Goal: Task Accomplishment & Management: Manage account settings

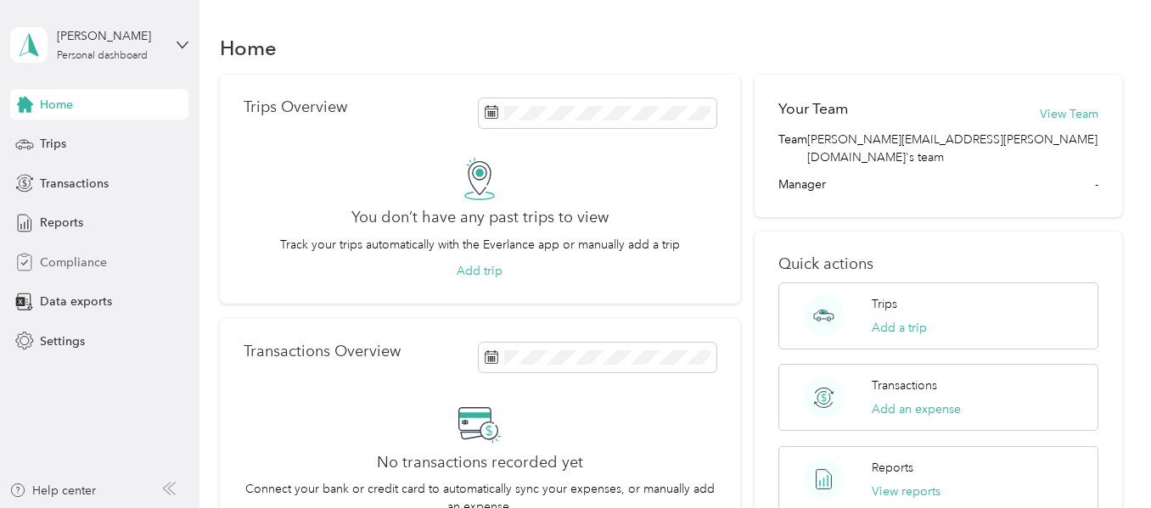
click at [64, 260] on span "Compliance" at bounding box center [73, 263] width 67 height 18
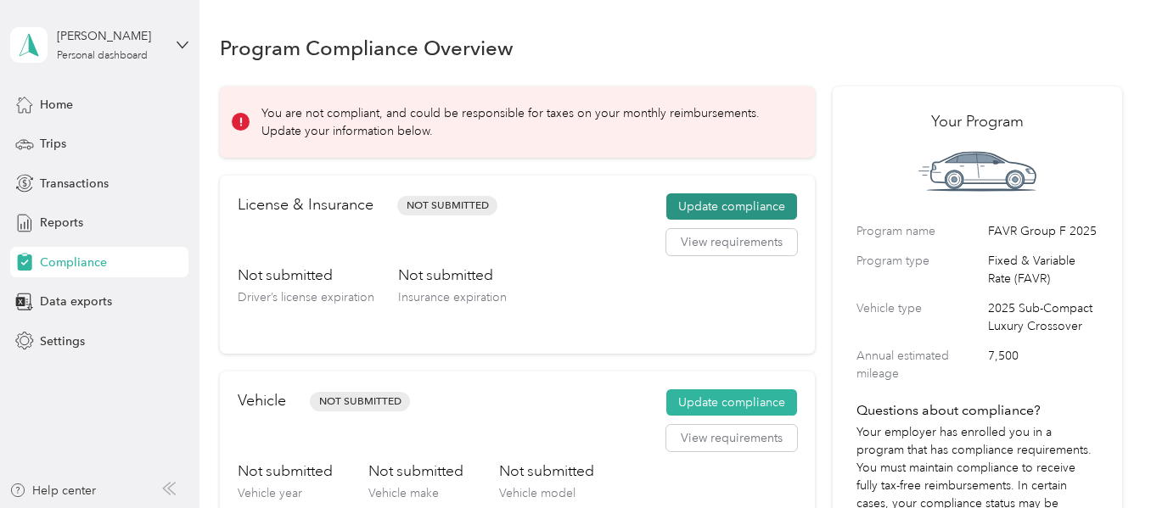
click at [682, 211] on button "Update compliance" at bounding box center [731, 207] width 131 height 27
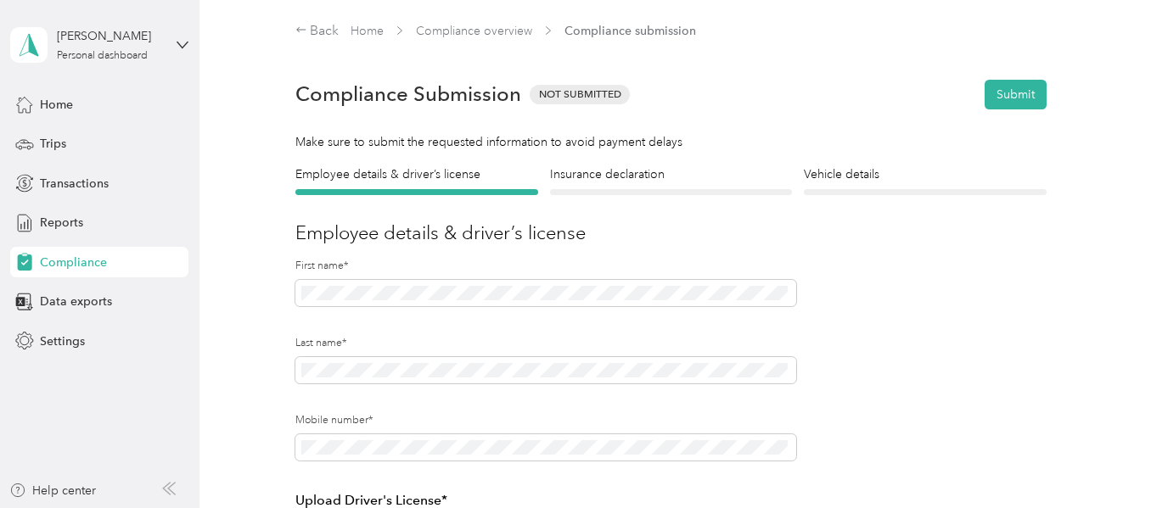
click at [655, 185] on div "Insurance declaration Insurance" at bounding box center [671, 181] width 243 height 30
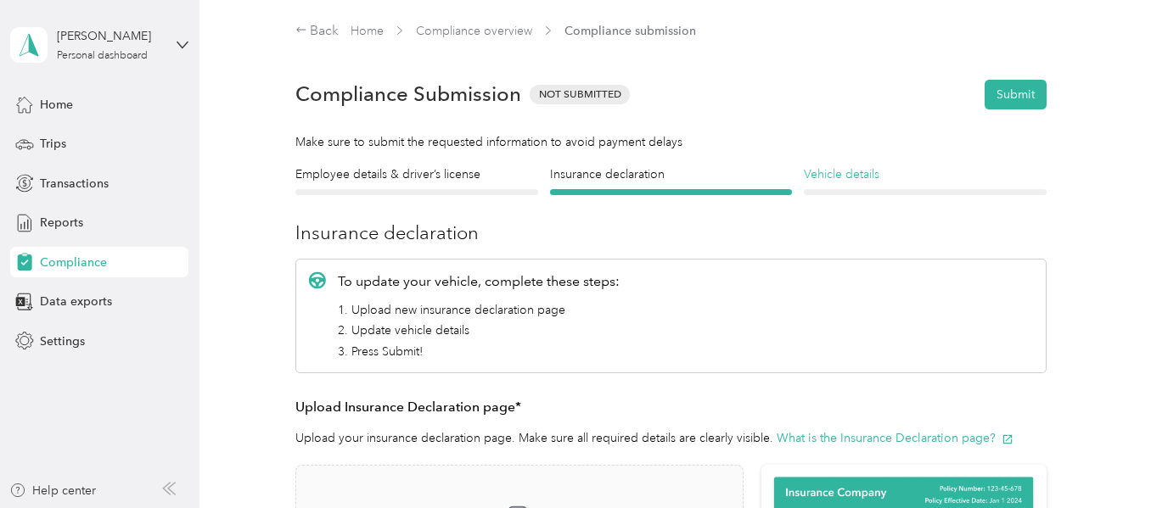
click at [823, 172] on h4 "Vehicle details" at bounding box center [925, 175] width 243 height 18
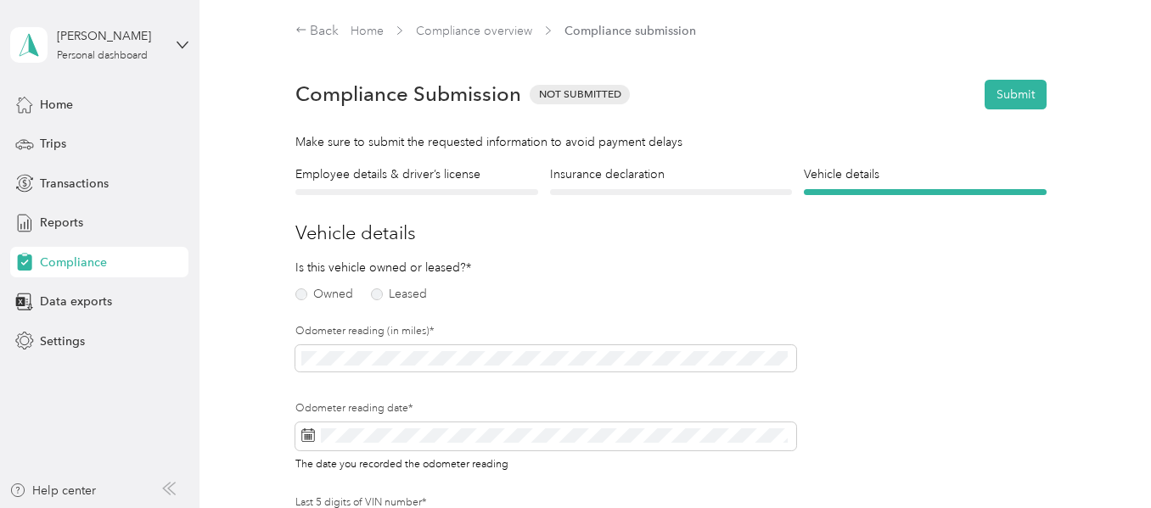
click at [564, 187] on div "Insurance declaration Insurance" at bounding box center [671, 181] width 243 height 30
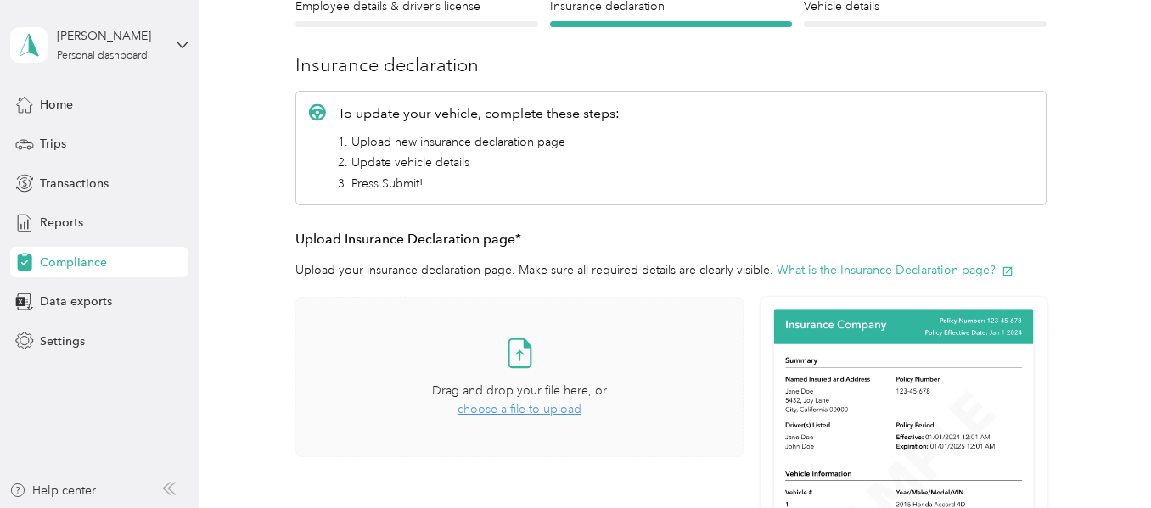
scroll to position [170, 0]
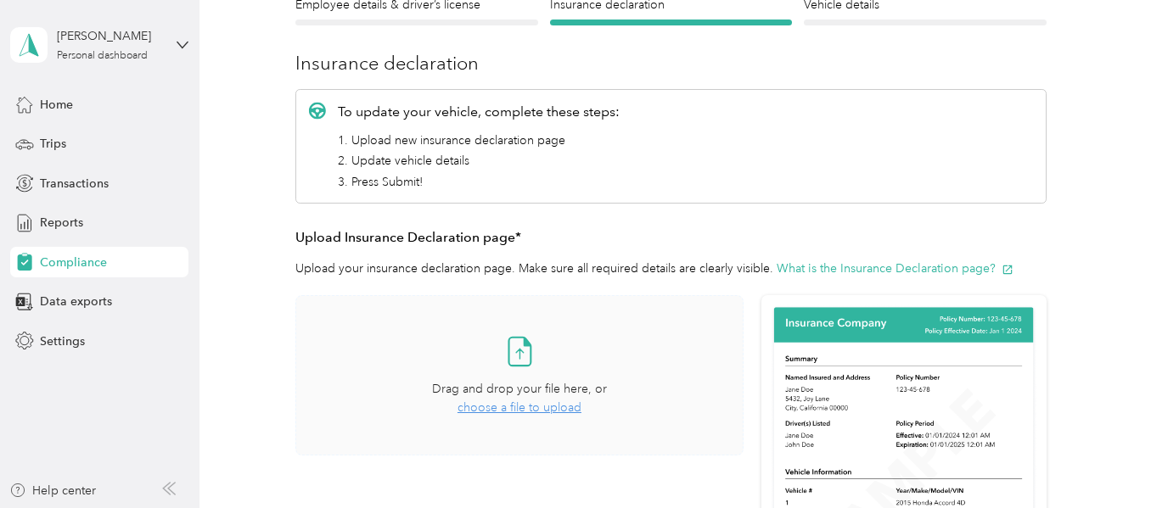
click at [525, 413] on span "choose a file to upload" at bounding box center [520, 408] width 124 height 14
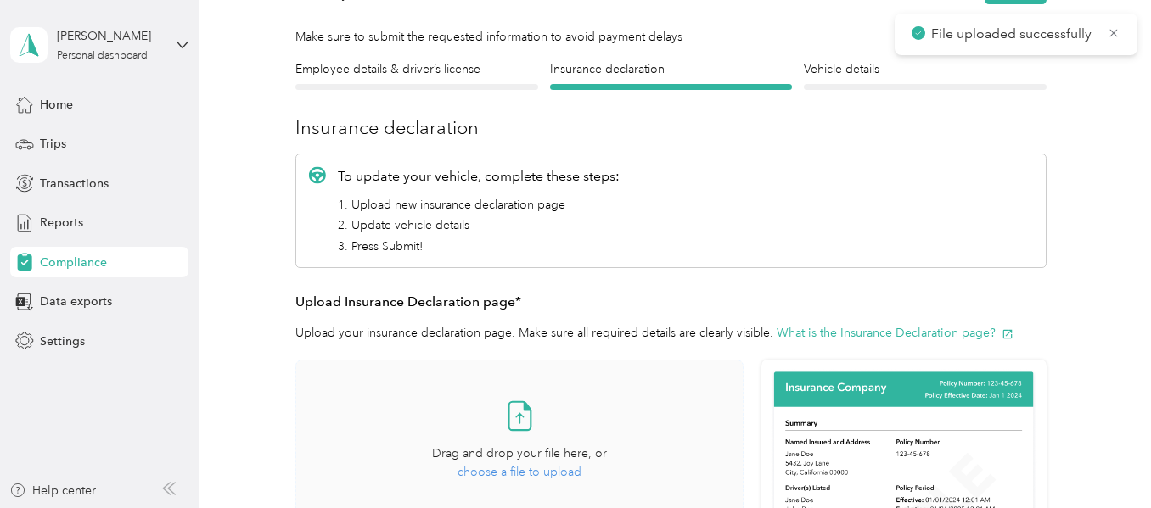
scroll to position [0, 0]
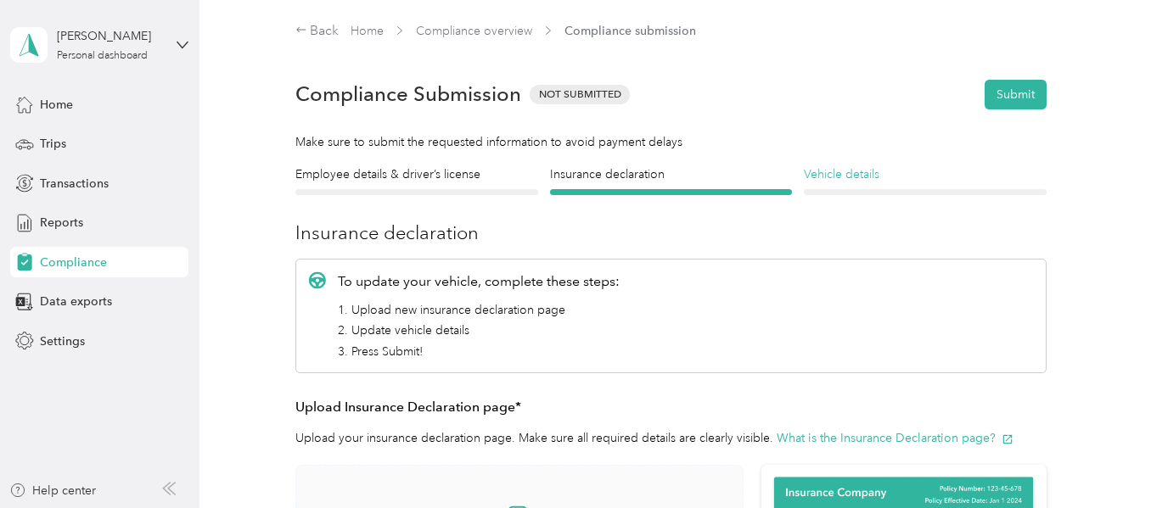
click at [812, 183] on h4 "Vehicle details" at bounding box center [925, 175] width 243 height 18
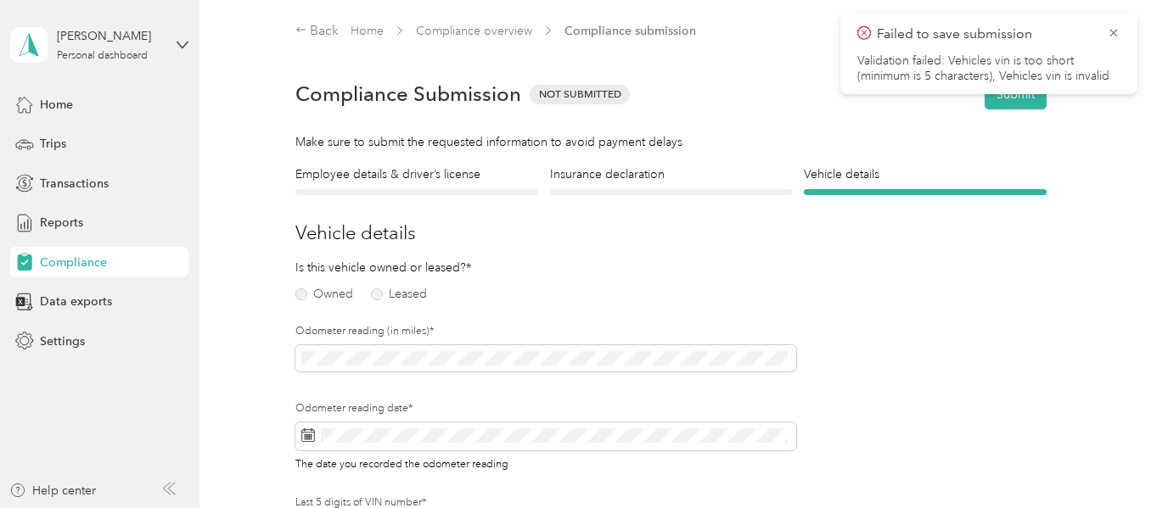
scroll to position [21, 0]
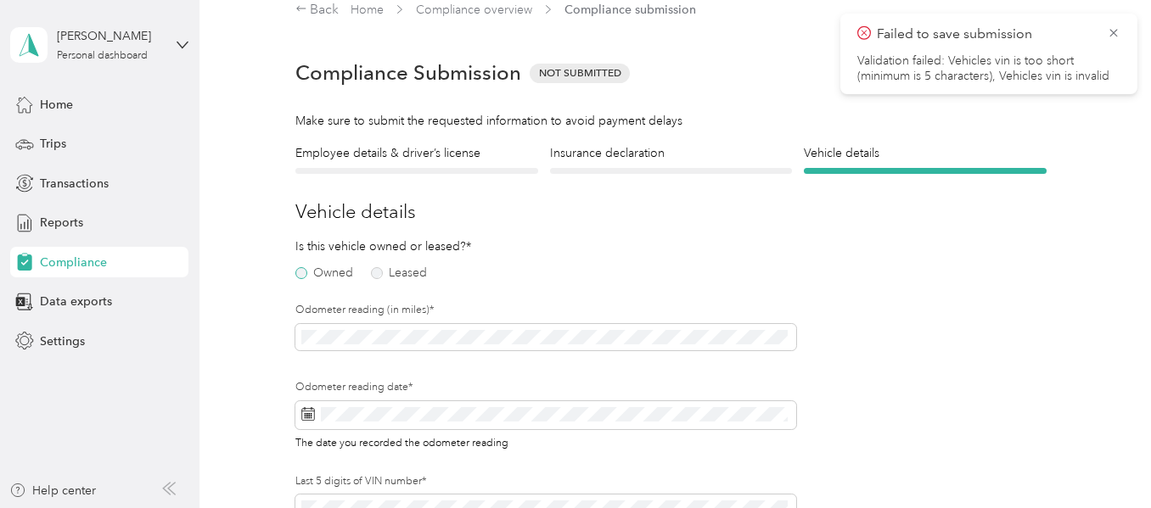
click at [300, 271] on label "Owned" at bounding box center [324, 273] width 58 height 12
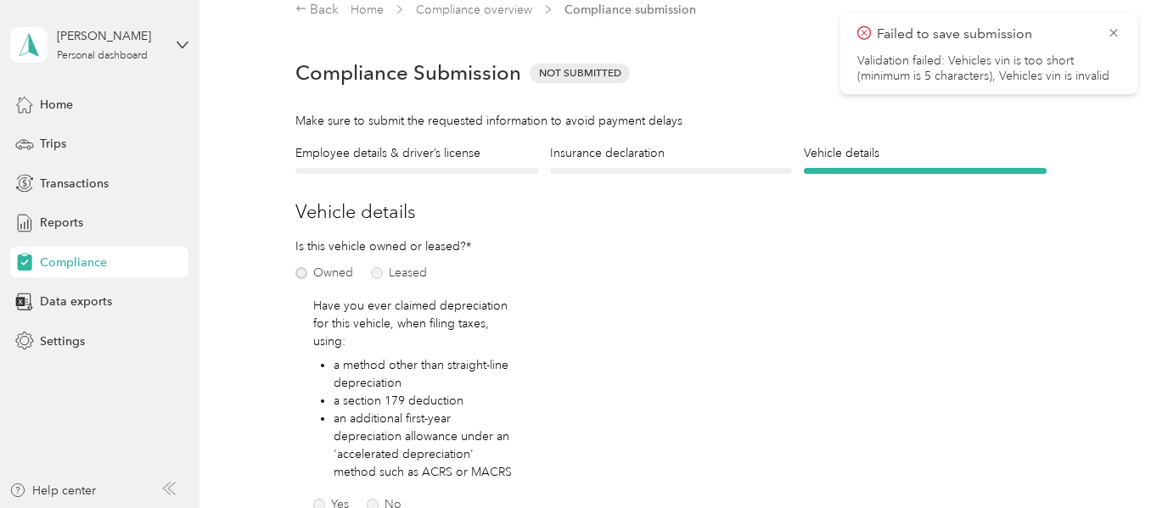
scroll to position [106, 0]
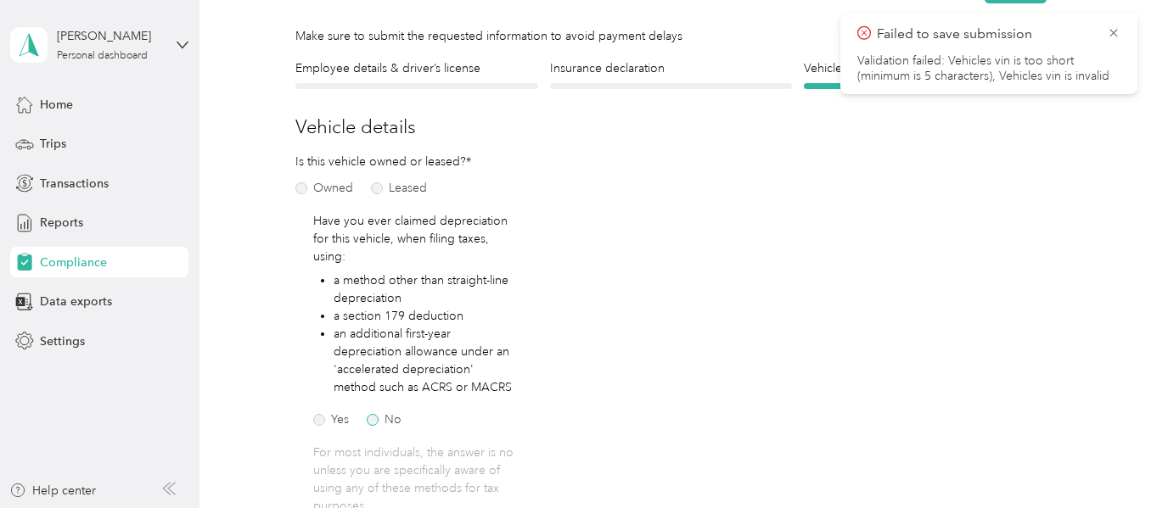
click at [377, 417] on label "No" at bounding box center [384, 420] width 35 height 12
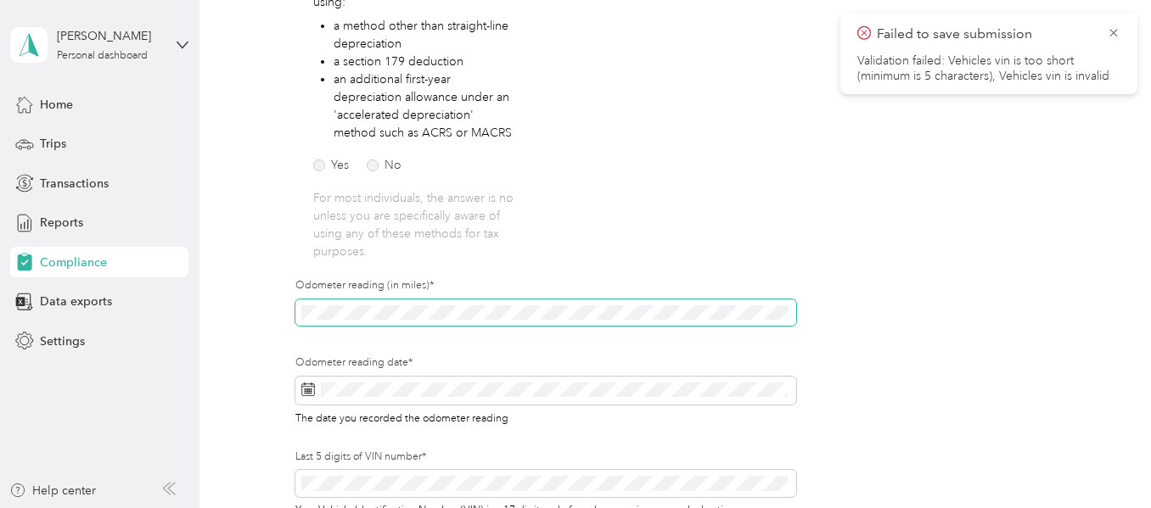
scroll to position [446, 0]
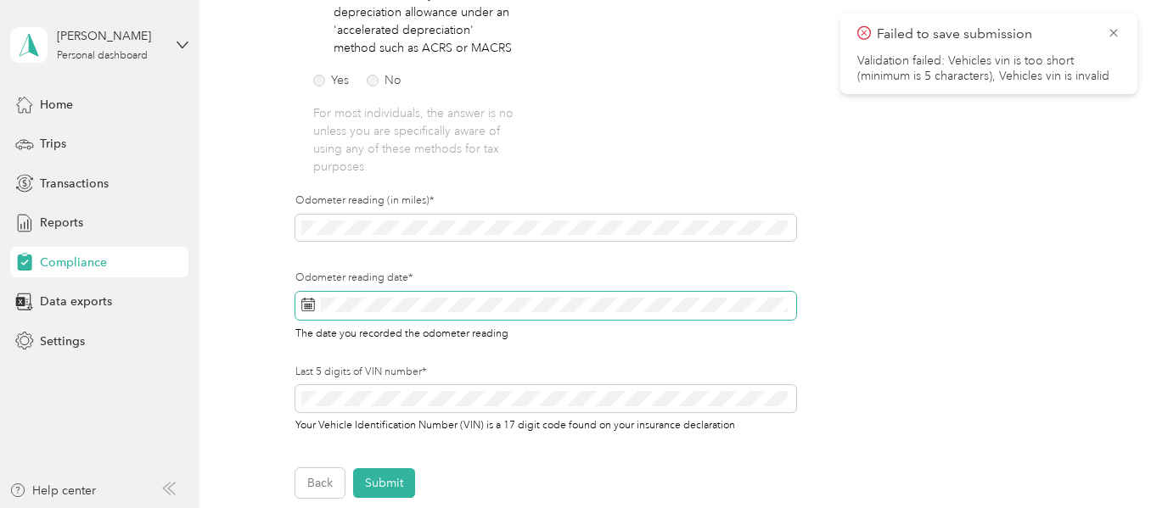
click at [302, 307] on icon at bounding box center [308, 306] width 13 height 12
click at [311, 303] on icon at bounding box center [308, 305] width 14 height 14
click at [305, 300] on icon at bounding box center [308, 305] width 14 height 14
click at [308, 311] on icon at bounding box center [308, 305] width 14 height 14
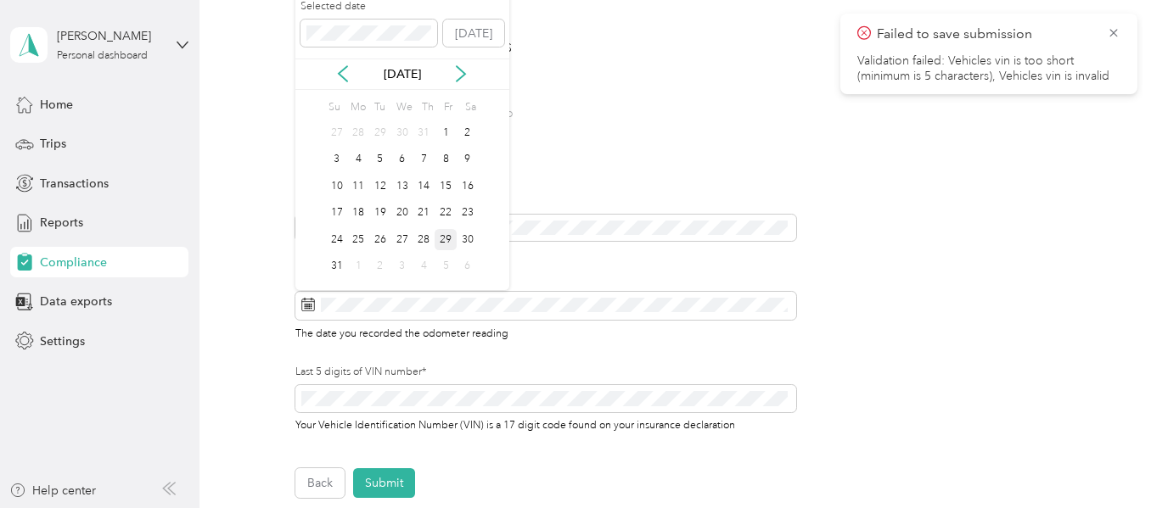
click at [437, 238] on div "29" at bounding box center [446, 239] width 22 height 21
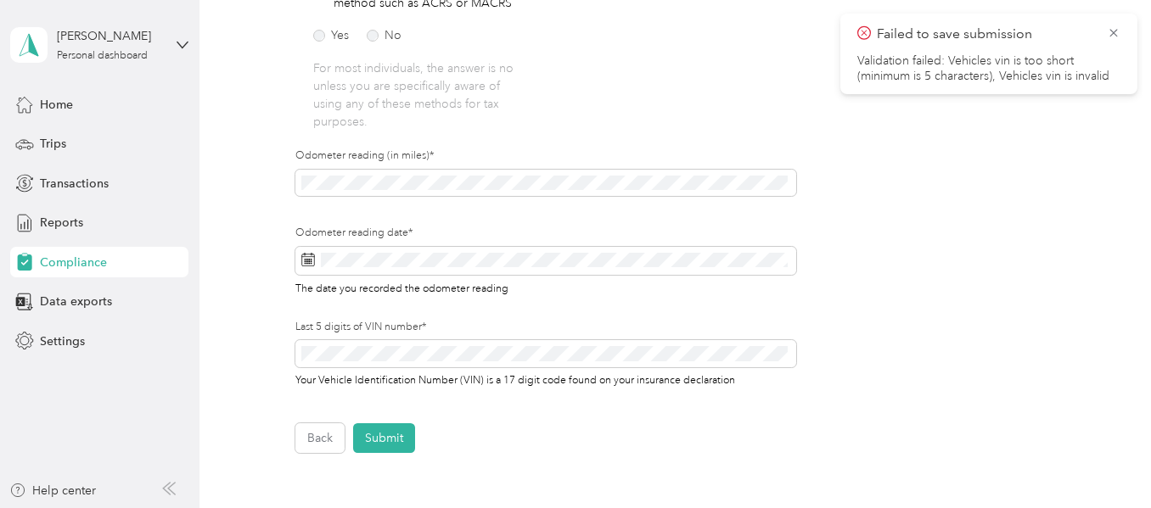
scroll to position [531, 0]
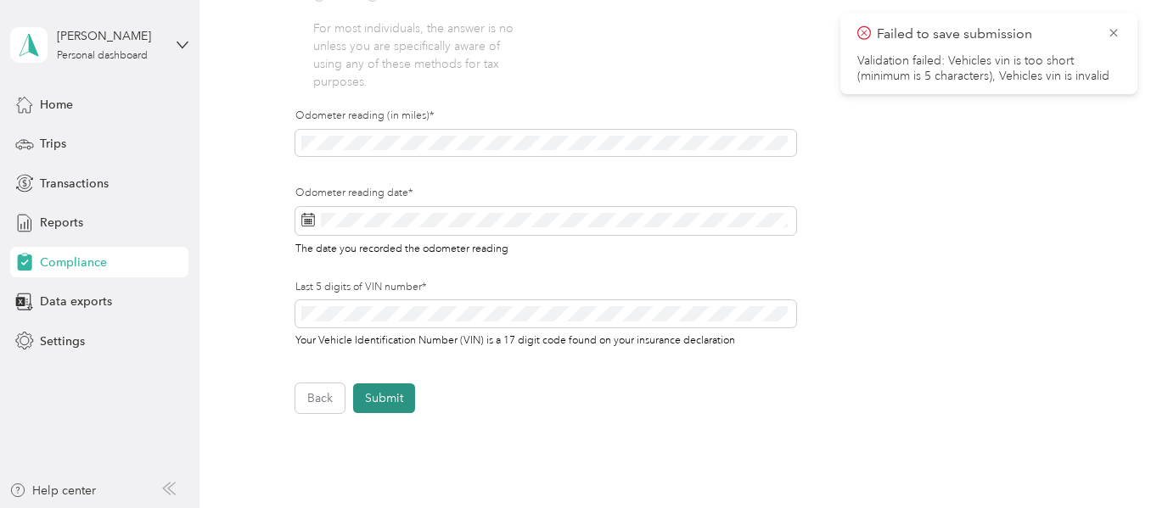
click at [389, 408] on button "Submit" at bounding box center [384, 399] width 62 height 30
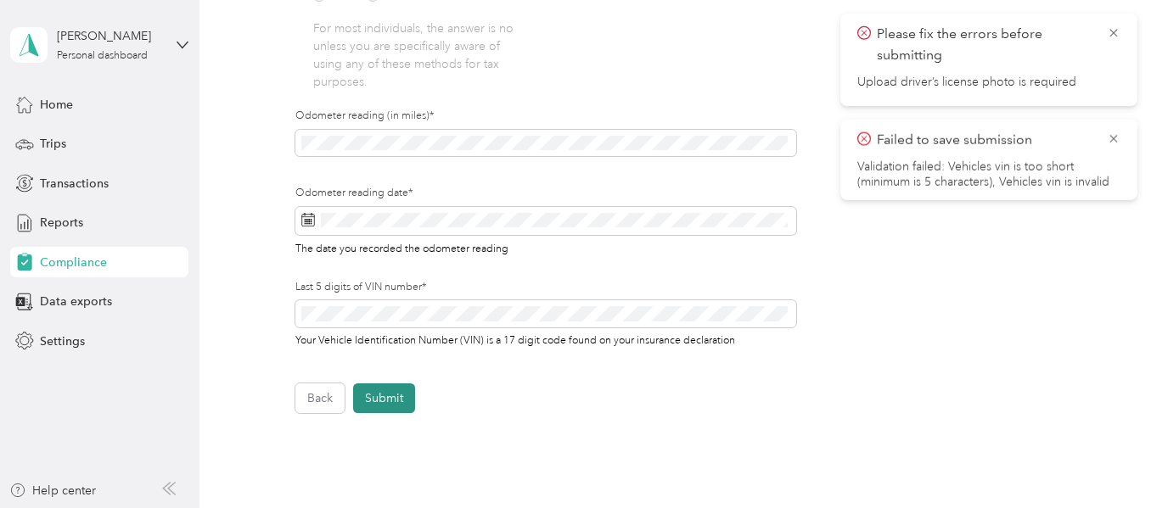
click at [397, 399] on button "Submit" at bounding box center [384, 399] width 62 height 30
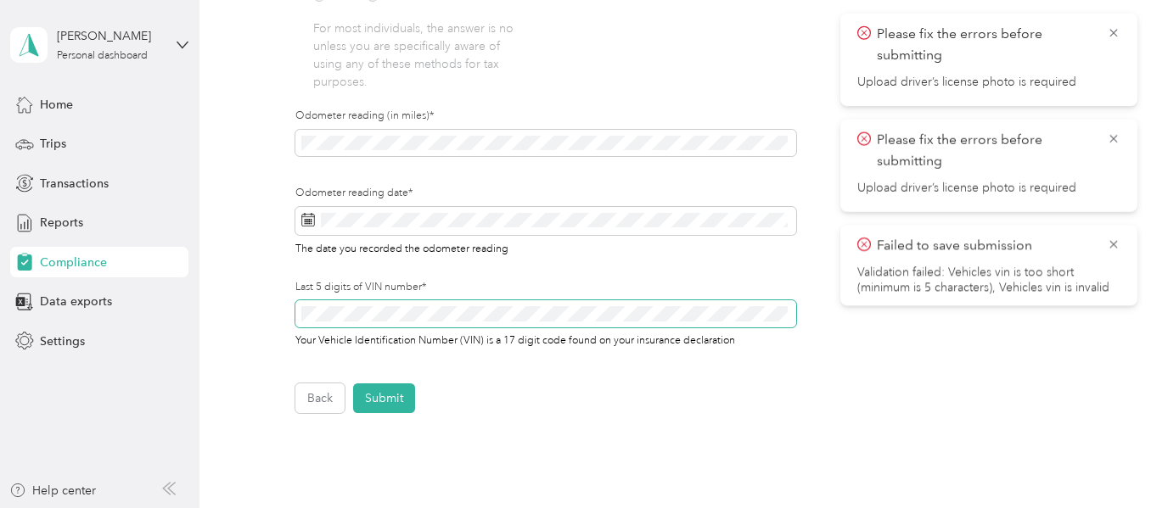
click at [295, 317] on span at bounding box center [545, 313] width 501 height 27
click at [370, 390] on button "Submit" at bounding box center [384, 399] width 62 height 30
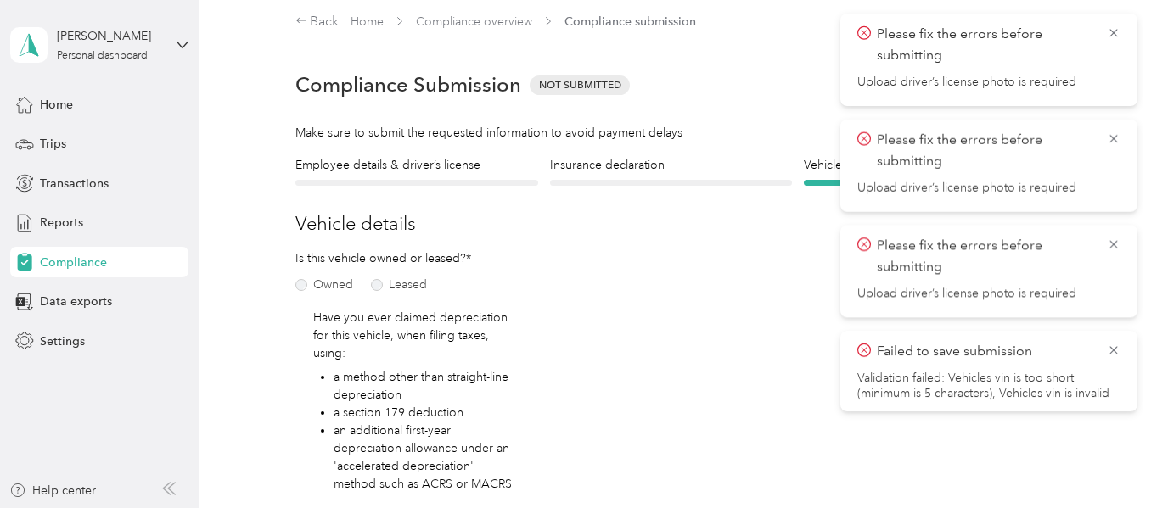
scroll to position [0, 0]
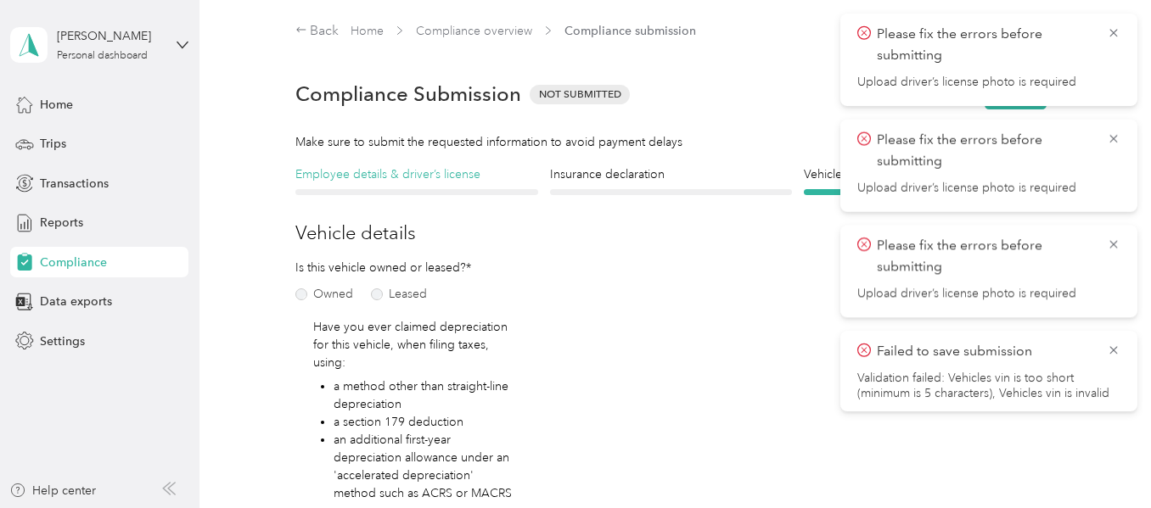
click at [437, 179] on h4 "Employee details & driver’s license" at bounding box center [416, 175] width 243 height 18
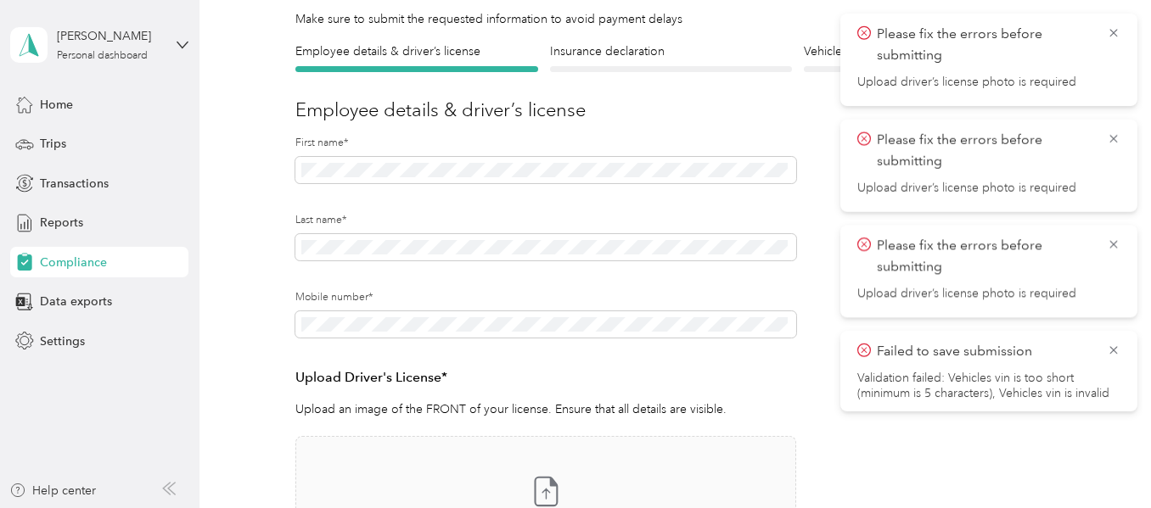
scroll to position [340, 0]
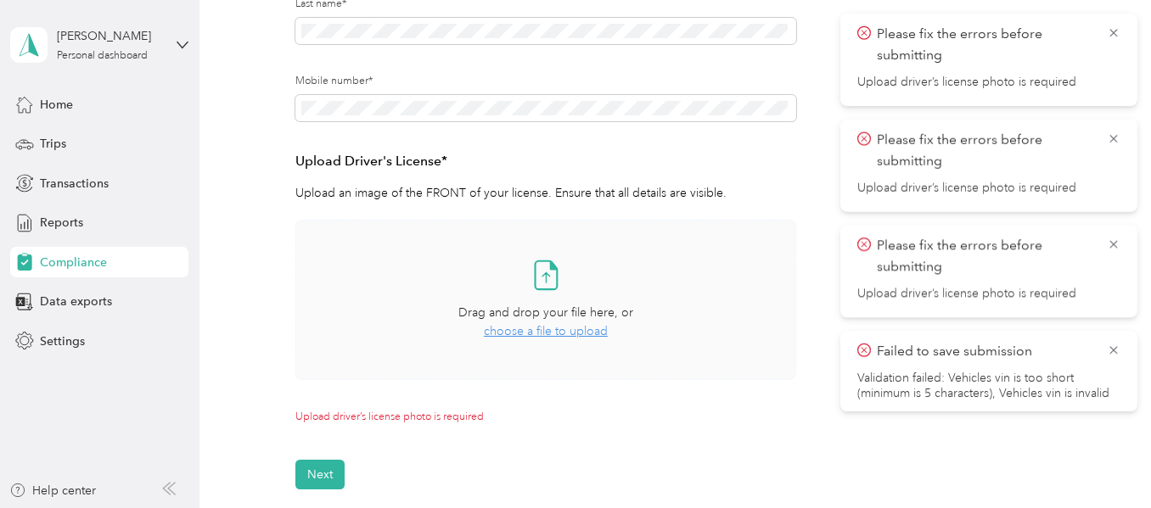
click at [536, 335] on span "choose a file to upload" at bounding box center [546, 331] width 124 height 14
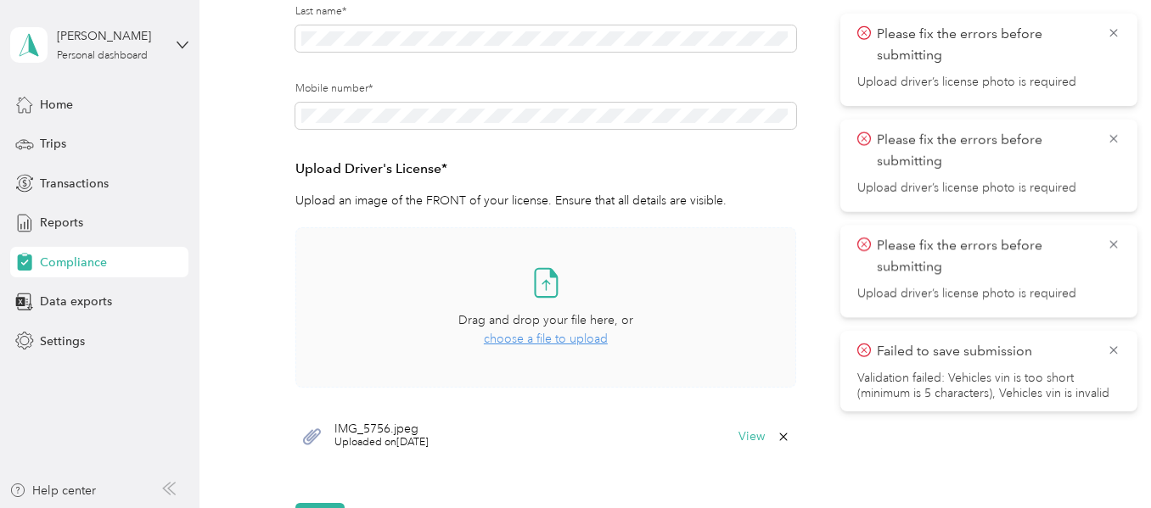
scroll to position [509, 0]
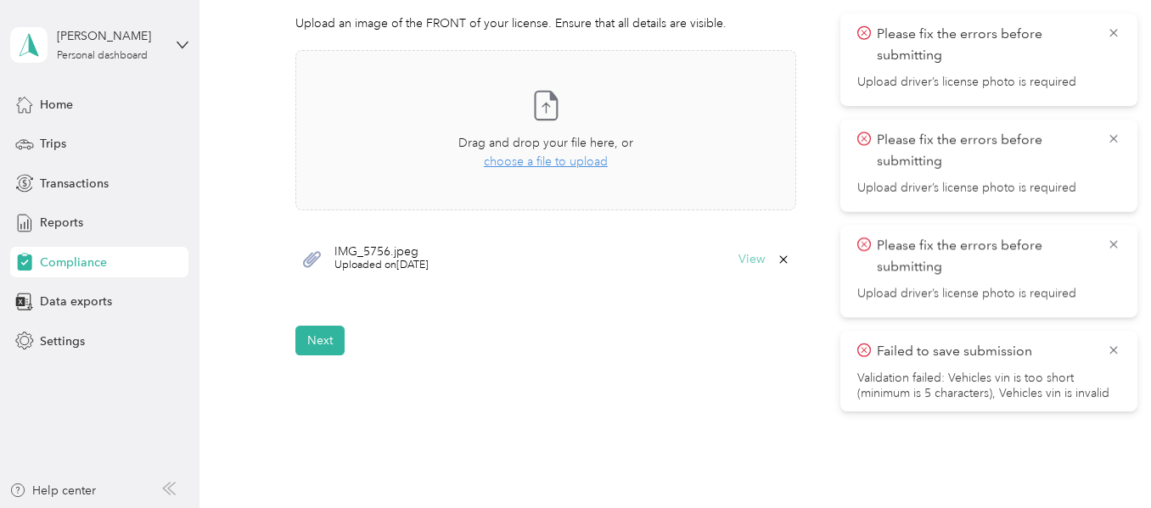
click at [742, 262] on button "View" at bounding box center [752, 260] width 26 height 12
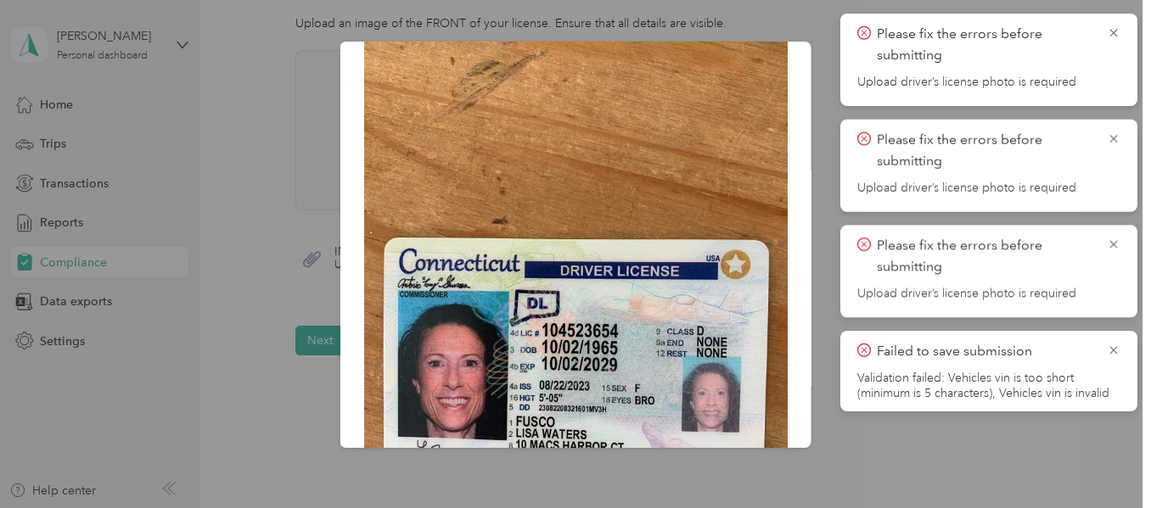
scroll to position [0, 0]
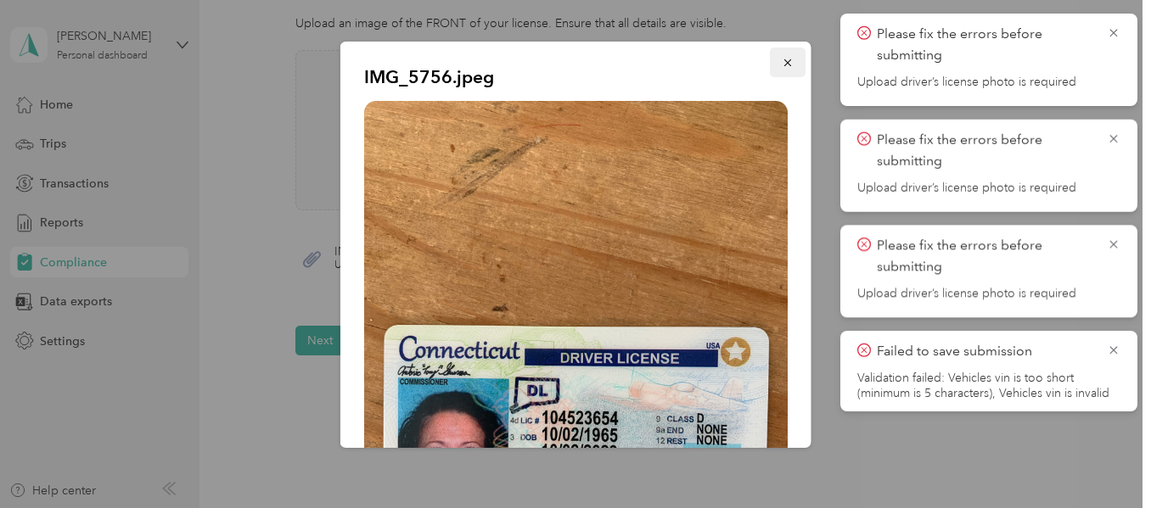
click at [783, 62] on icon "button" at bounding box center [786, 62] width 7 height 7
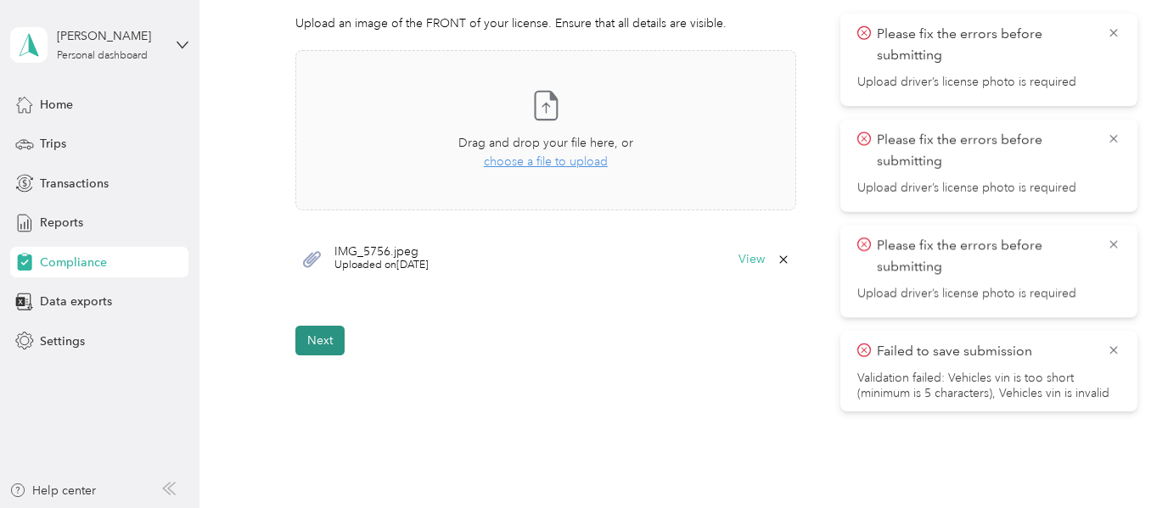
click at [334, 340] on button "Next" at bounding box center [319, 341] width 49 height 30
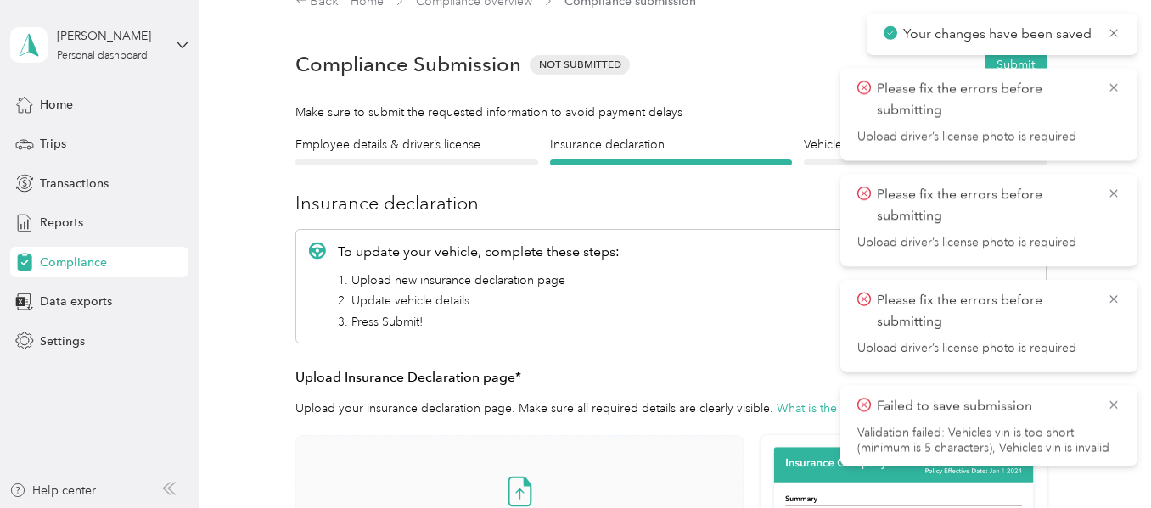
scroll to position [21, 0]
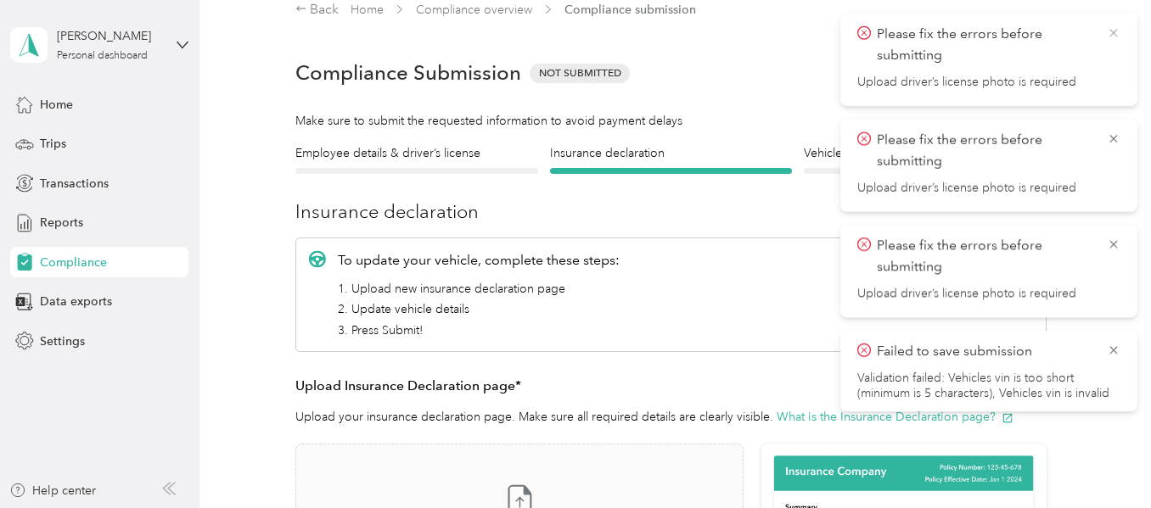
click at [1112, 33] on icon at bounding box center [1114, 32] width 14 height 15
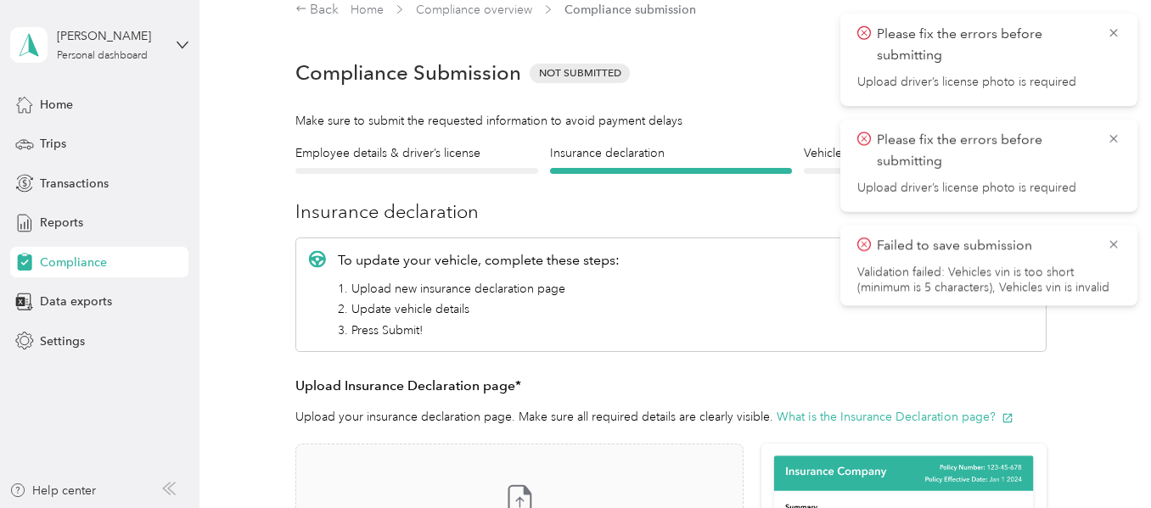
click at [1112, 33] on icon at bounding box center [1114, 32] width 14 height 15
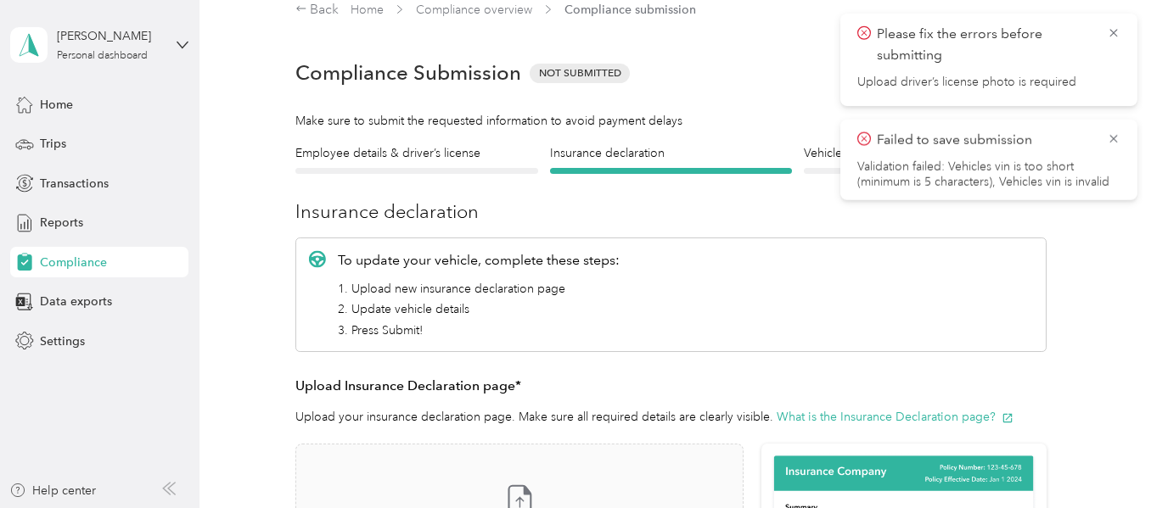
click at [1112, 33] on icon at bounding box center [1114, 32] width 14 height 15
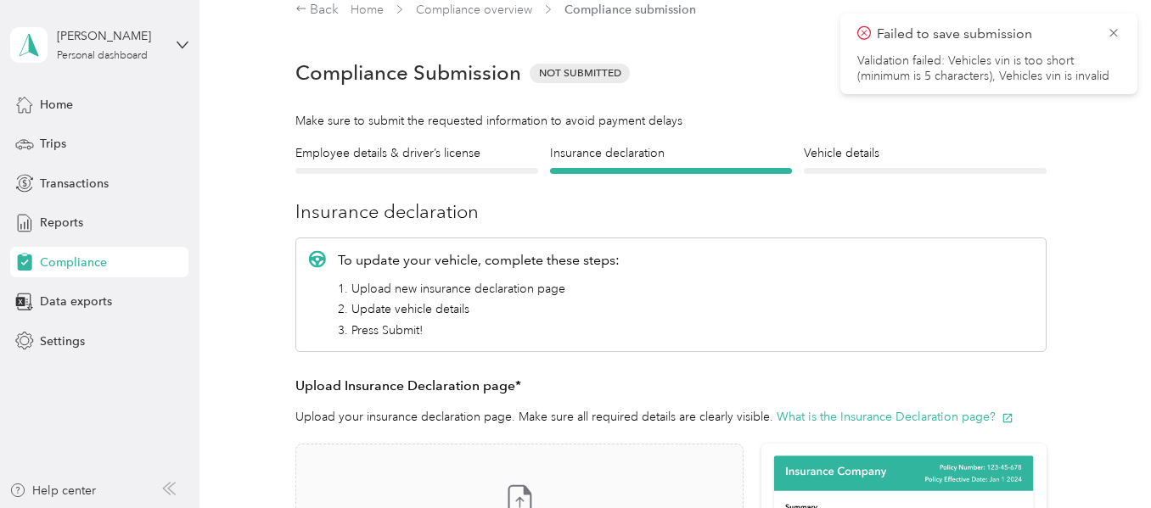
click at [1112, 33] on icon at bounding box center [1114, 32] width 14 height 15
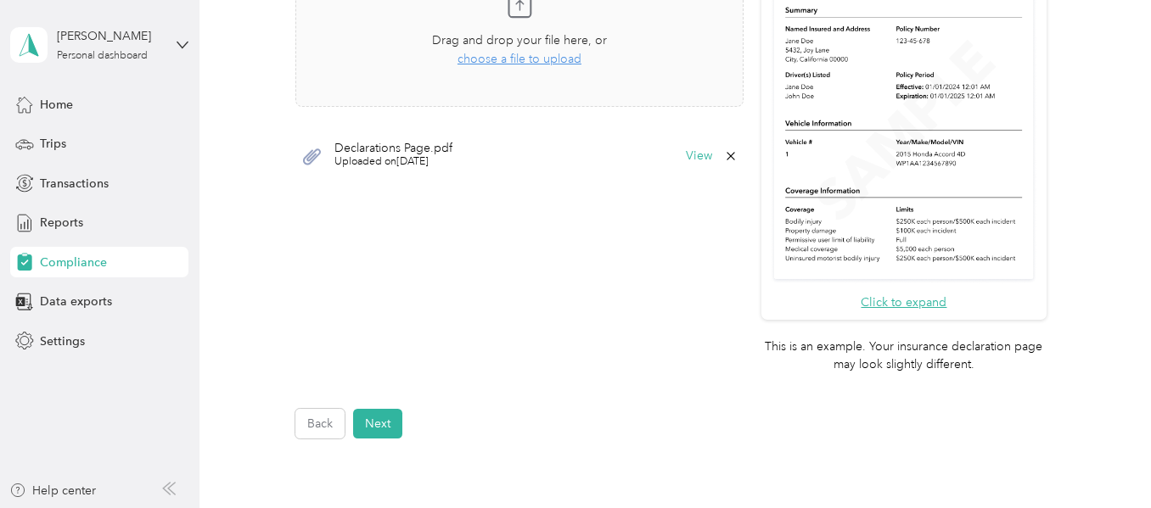
scroll to position [696, 0]
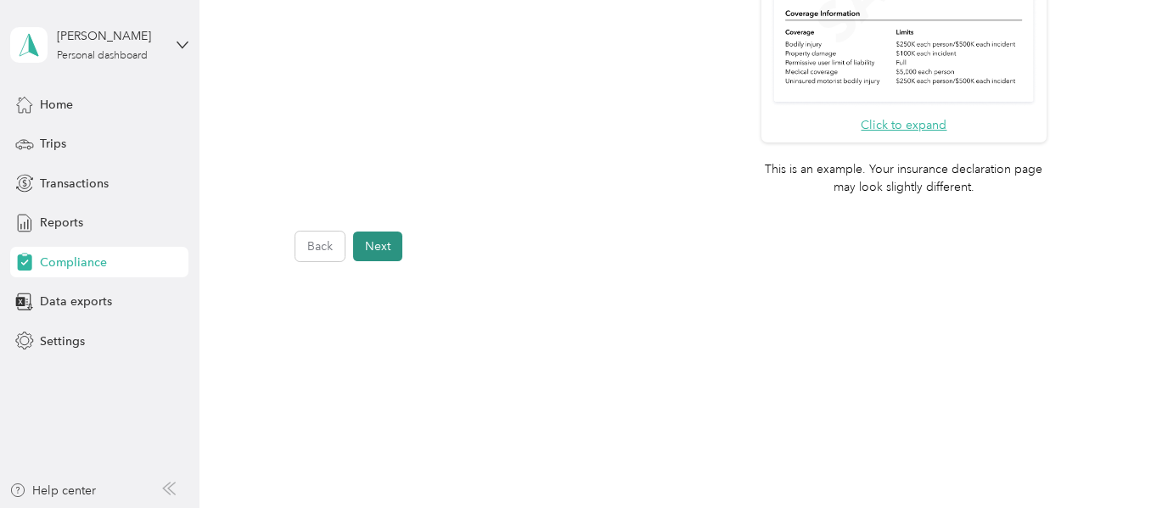
click at [385, 243] on button "Next" at bounding box center [377, 247] width 49 height 30
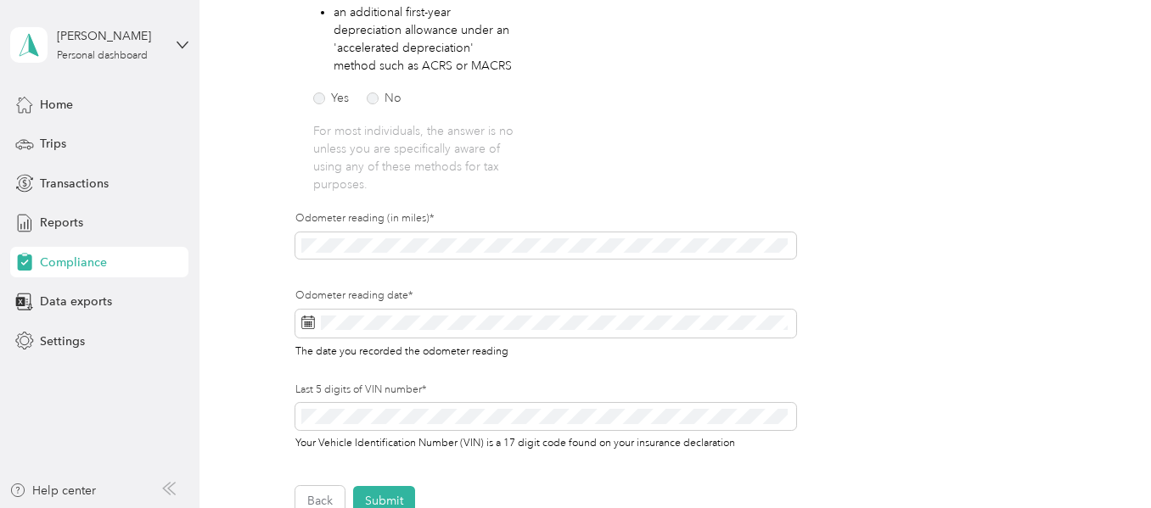
scroll to position [513, 0]
click at [390, 492] on button "Submit" at bounding box center [384, 501] width 62 height 30
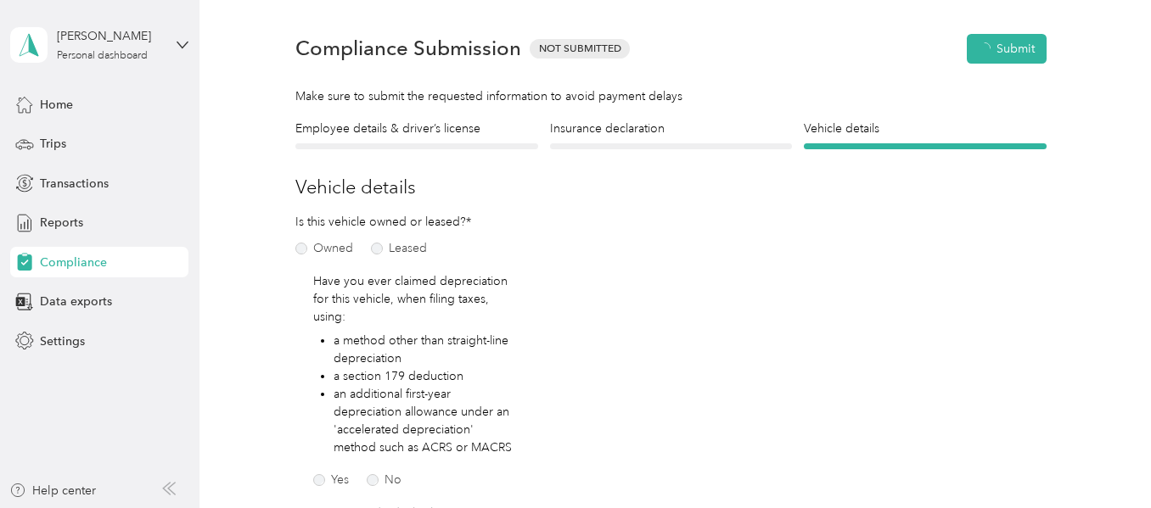
scroll to position [21, 0]
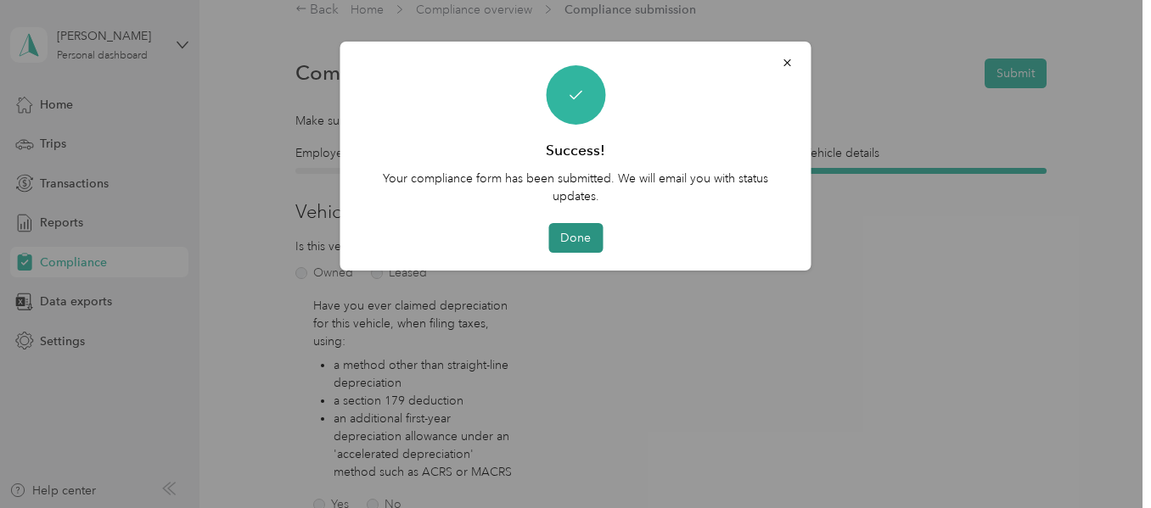
click at [585, 241] on button "Done" at bounding box center [575, 238] width 54 height 30
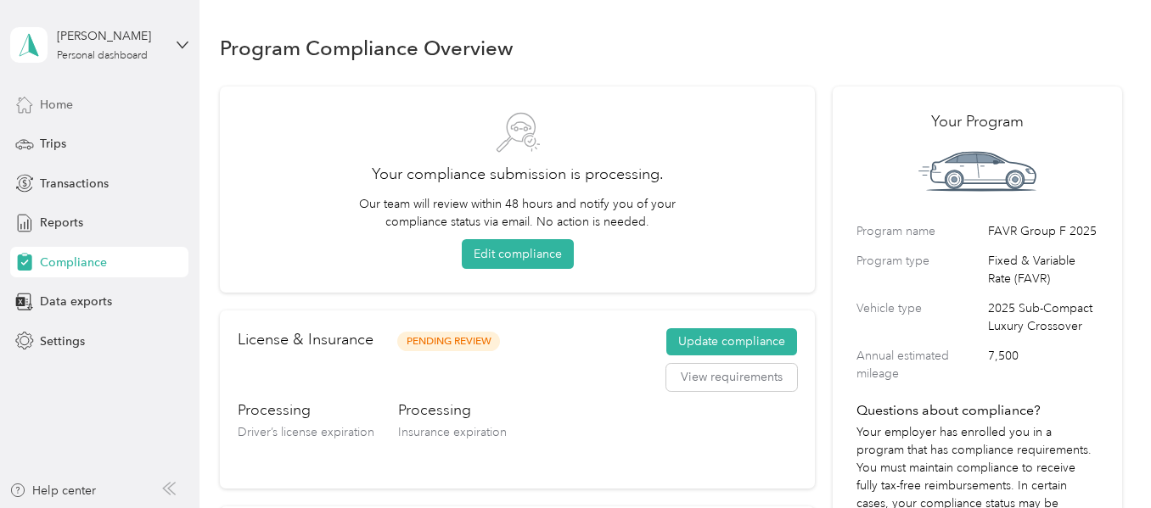
click at [73, 103] on span "Home" at bounding box center [56, 105] width 33 height 18
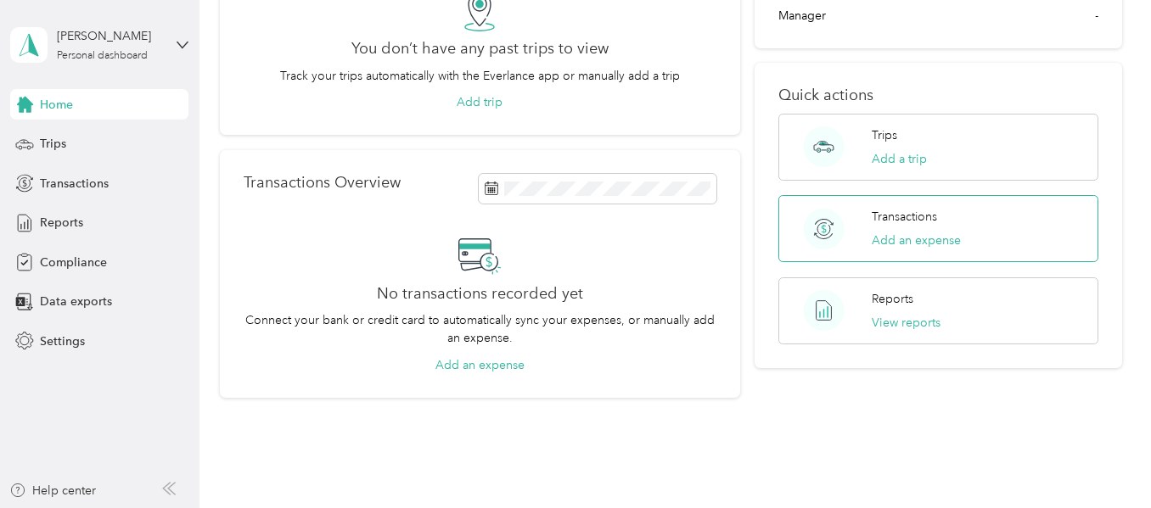
scroll to position [170, 0]
click at [908, 294] on div "Reports View reports" at bounding box center [906, 310] width 69 height 42
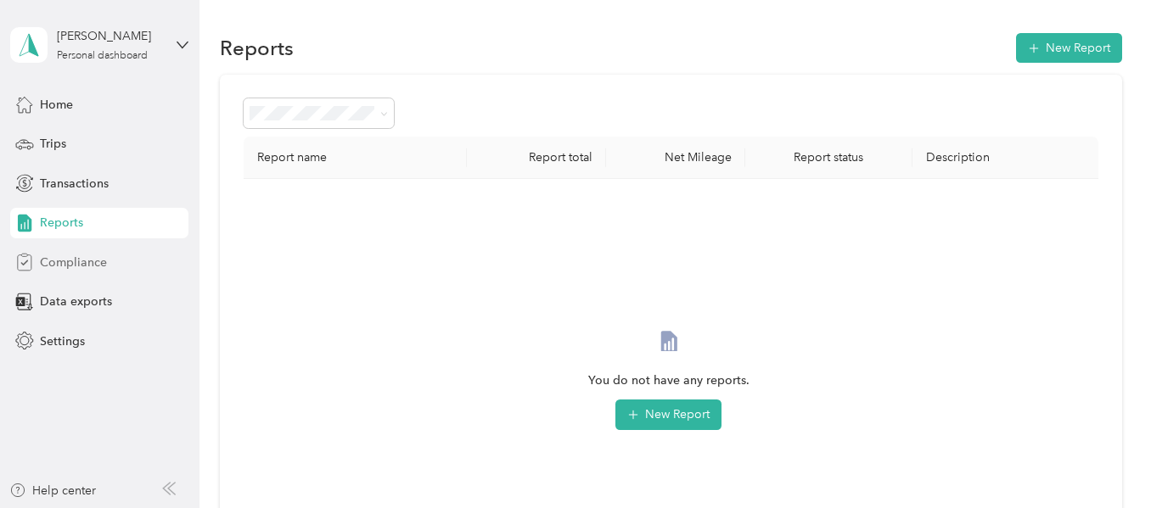
click at [58, 261] on span "Compliance" at bounding box center [73, 263] width 67 height 18
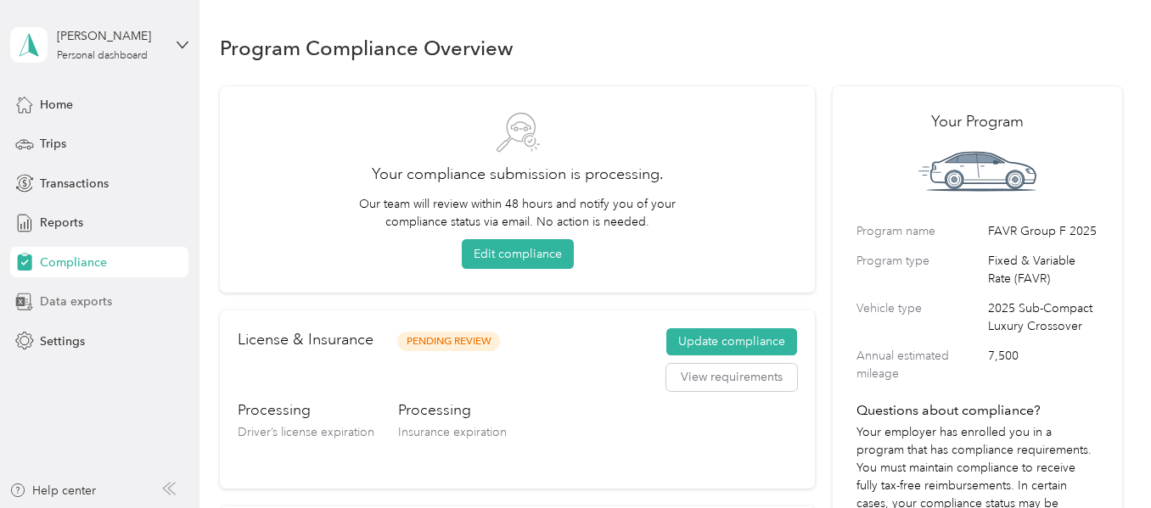
click at [62, 298] on span "Data exports" at bounding box center [76, 302] width 72 height 18
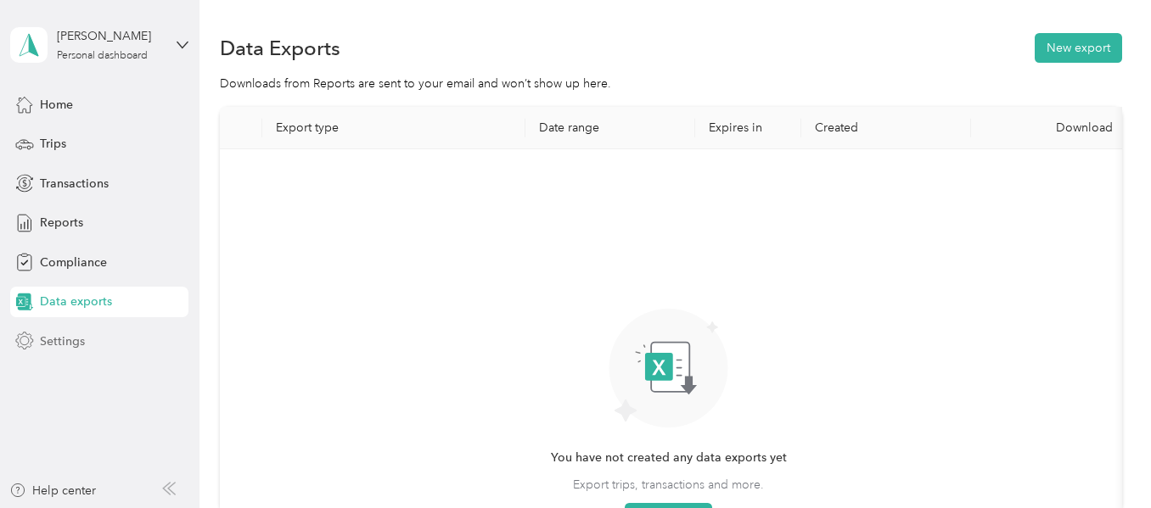
click at [60, 343] on span "Settings" at bounding box center [62, 342] width 45 height 18
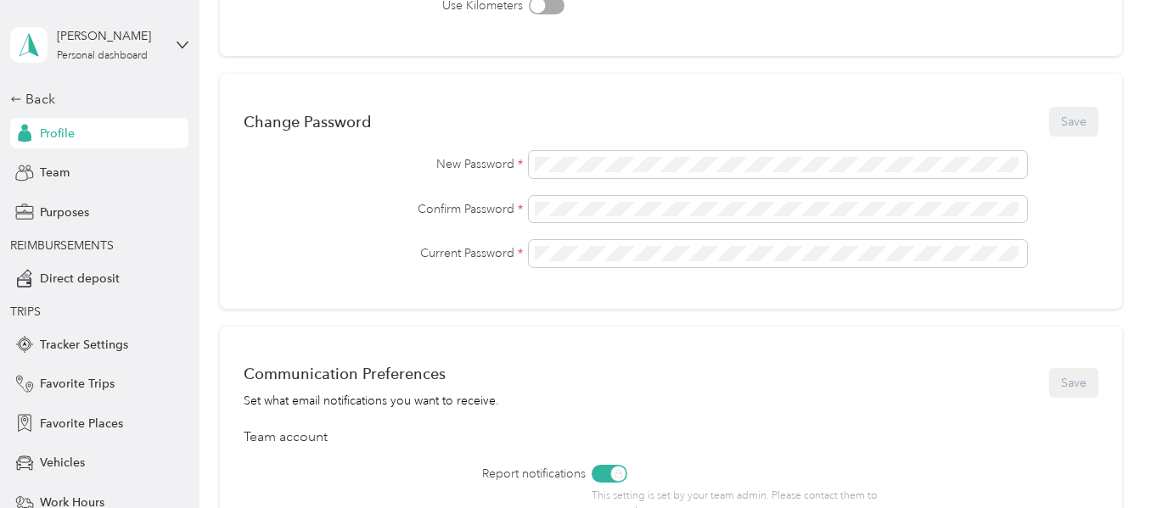
scroll to position [424, 0]
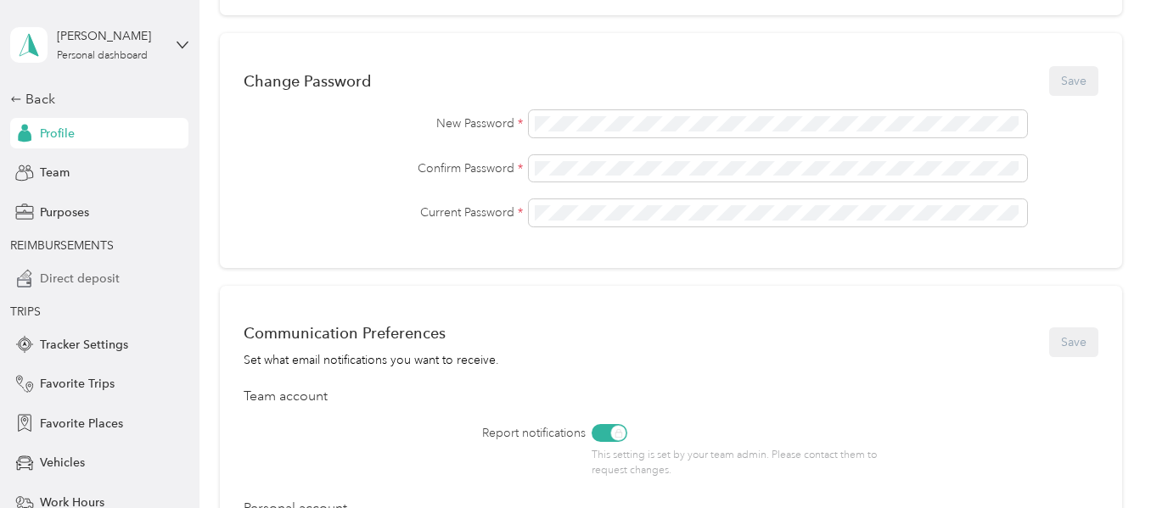
click at [65, 278] on span "Direct deposit" at bounding box center [80, 279] width 80 height 18
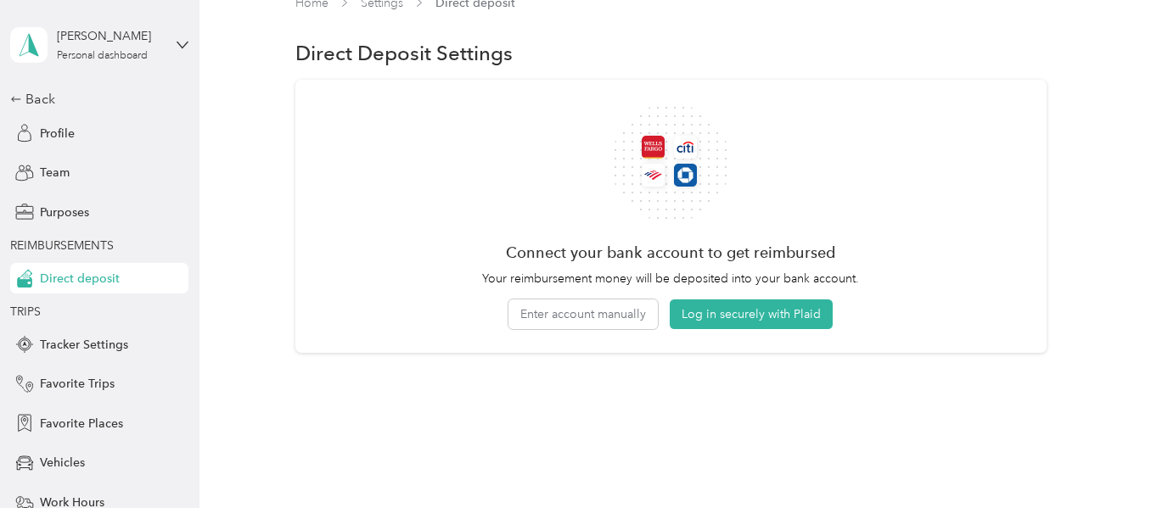
scroll to position [48, 0]
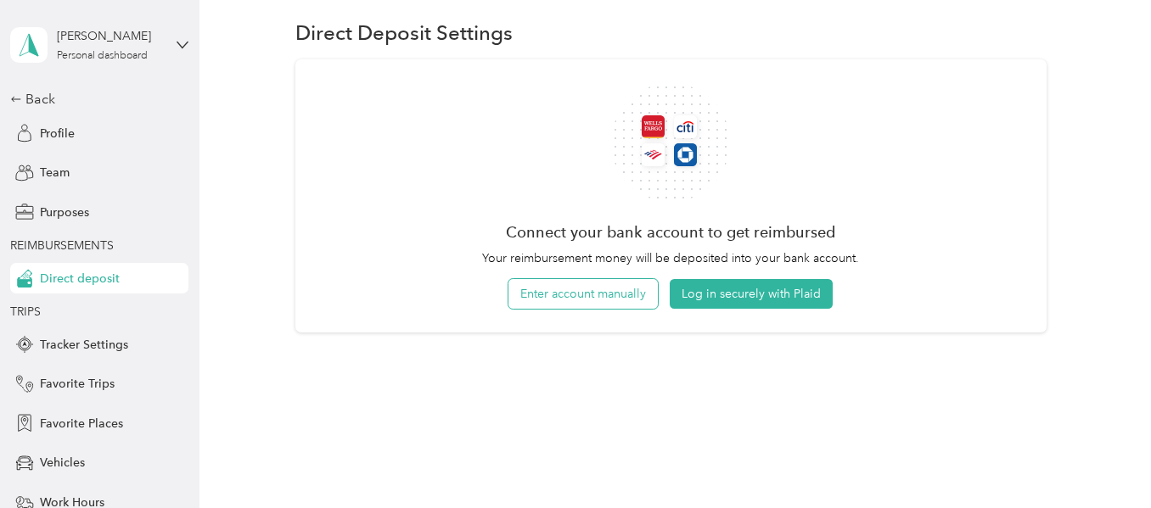
click at [565, 301] on button "Enter account manually" at bounding box center [582, 294] width 149 height 30
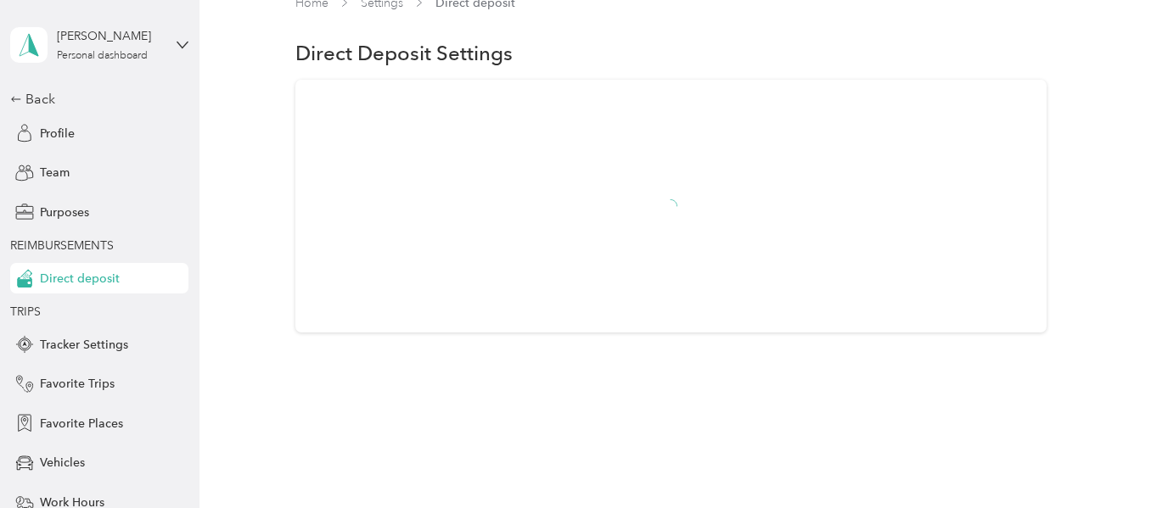
scroll to position [27, 0]
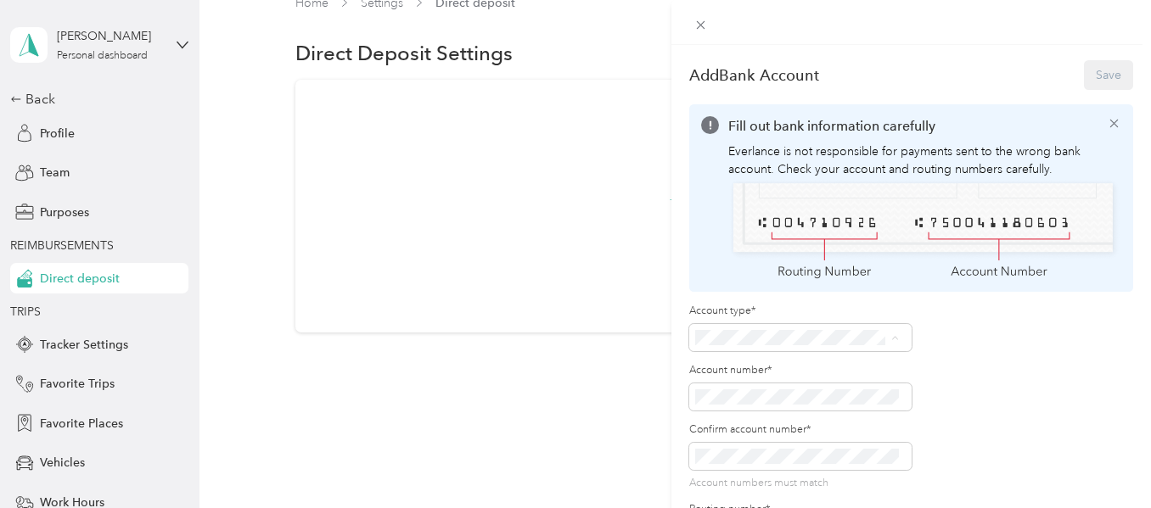
click at [755, 369] on div "Checking" at bounding box center [797, 365] width 192 height 18
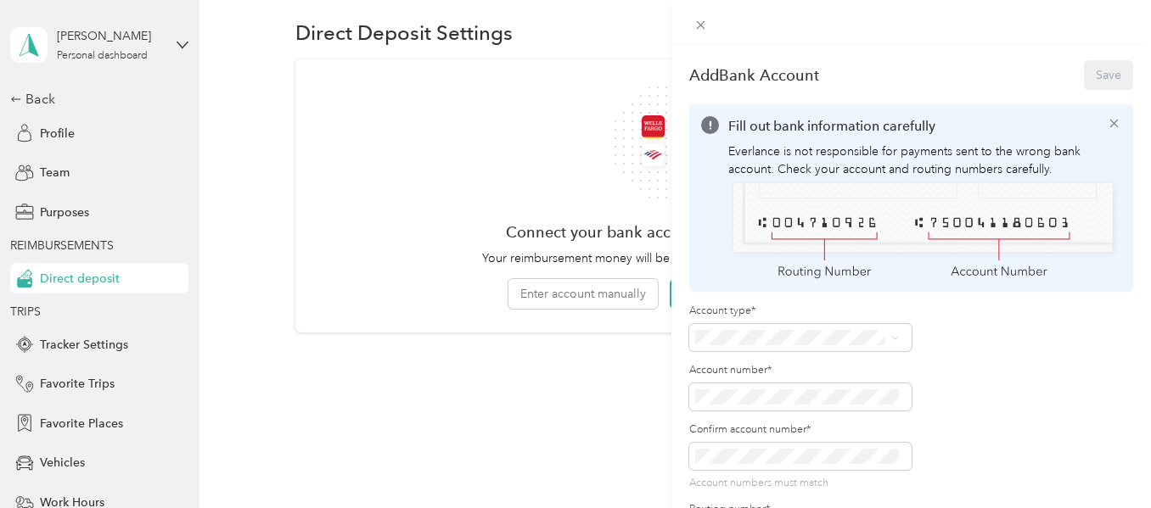
scroll to position [137, 0]
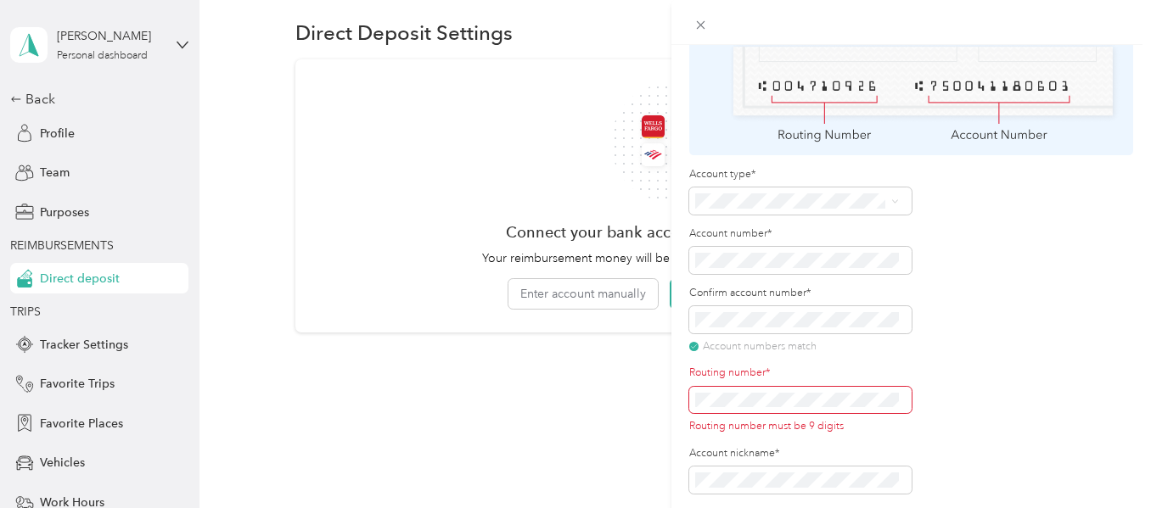
click at [818, 446] on label "Account nickname*" at bounding box center [800, 453] width 222 height 15
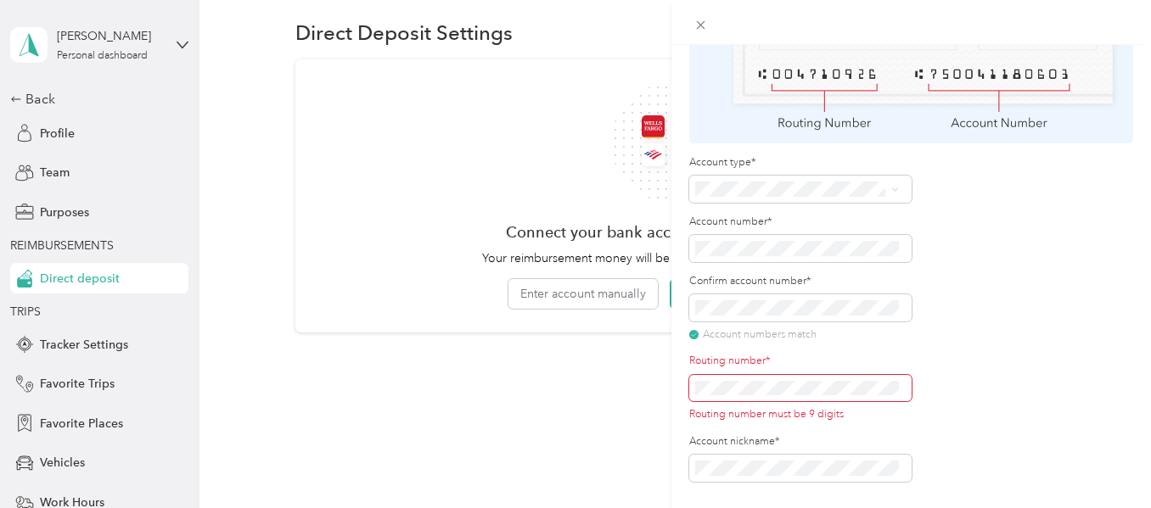
scroll to position [158, 0]
click at [683, 287] on div "Add Bank Account Save Fill out bank information carefully Everlance is not resp…" at bounding box center [911, 299] width 480 height 508
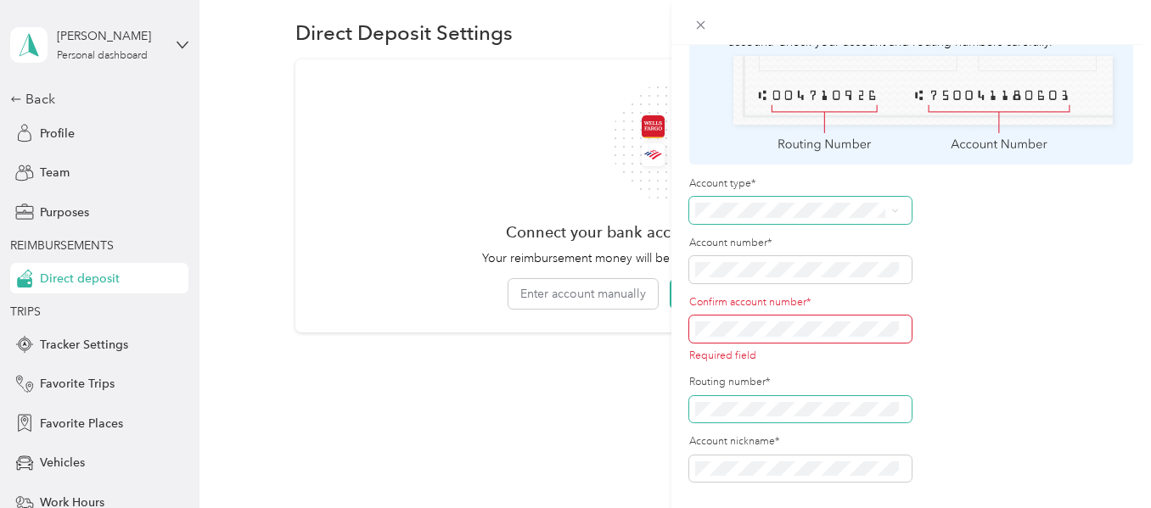
scroll to position [137, 0]
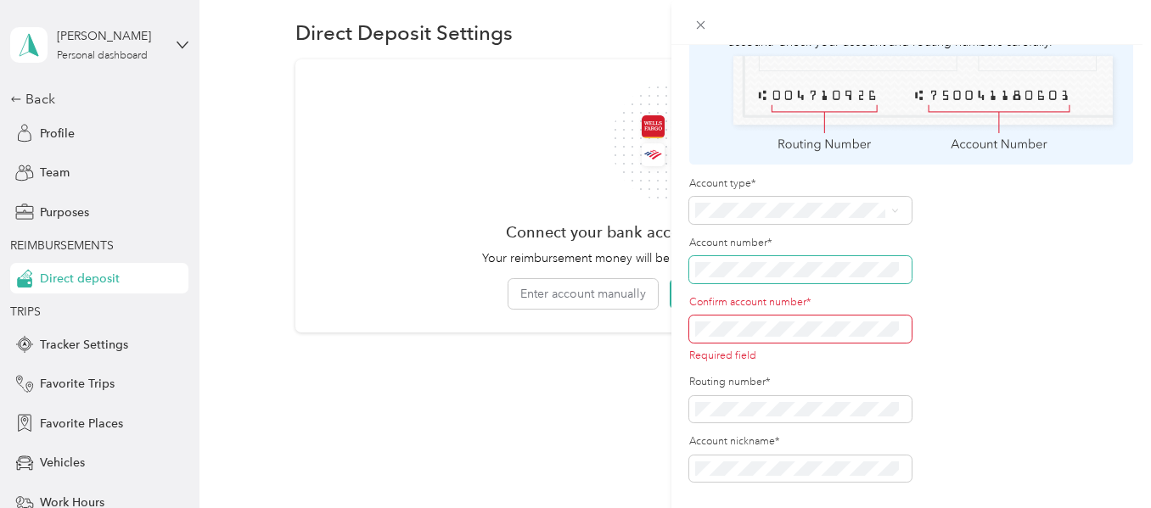
click at [634, 260] on div "Add Bank Account Save Fill out bank information carefully Everlance is not resp…" at bounding box center [575, 254] width 1151 height 508
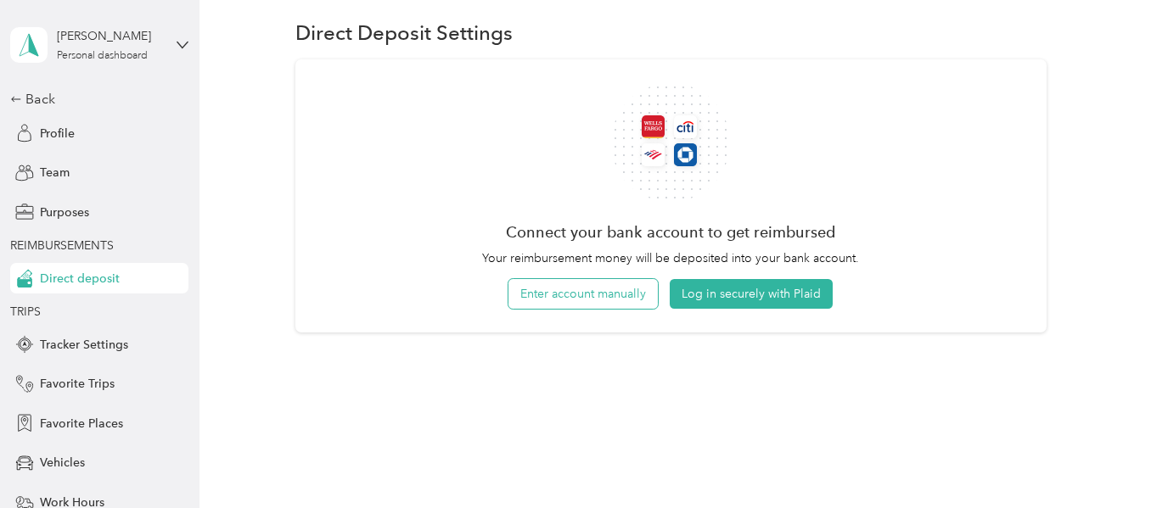
click at [620, 294] on button "Enter account manually" at bounding box center [582, 294] width 149 height 30
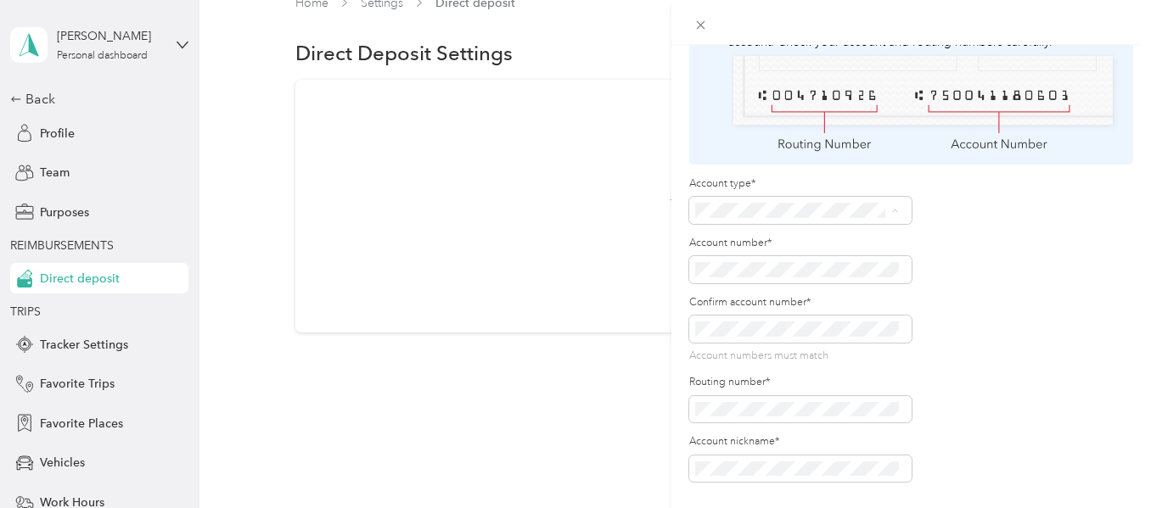
scroll to position [48, 0]
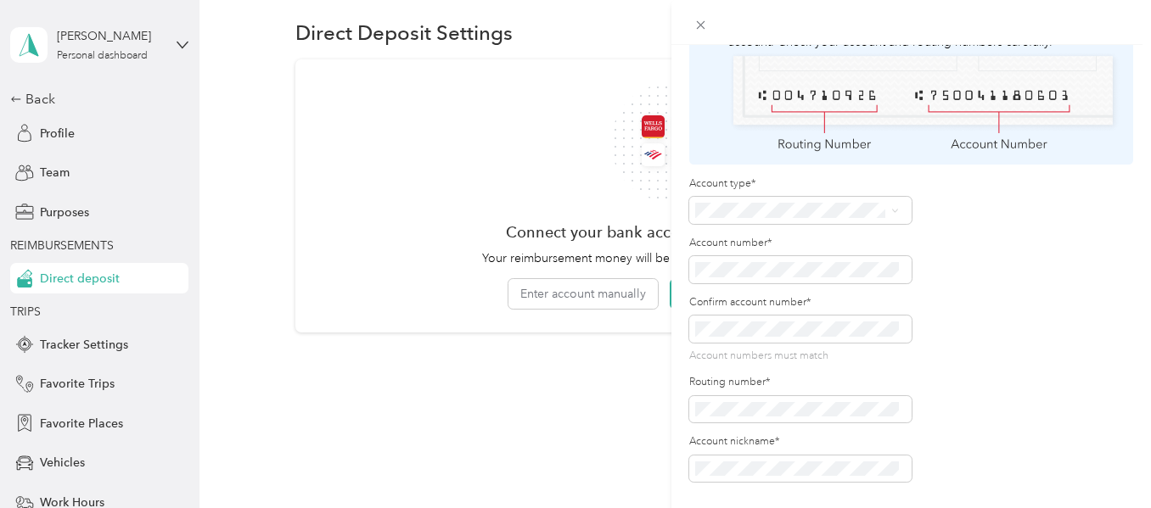
click at [731, 222] on span "Checking" at bounding box center [726, 223] width 51 height 14
click at [966, 379] on div "Account type* Account number* Confirm account number* Account numbers match Rou…" at bounding box center [911, 330] width 444 height 306
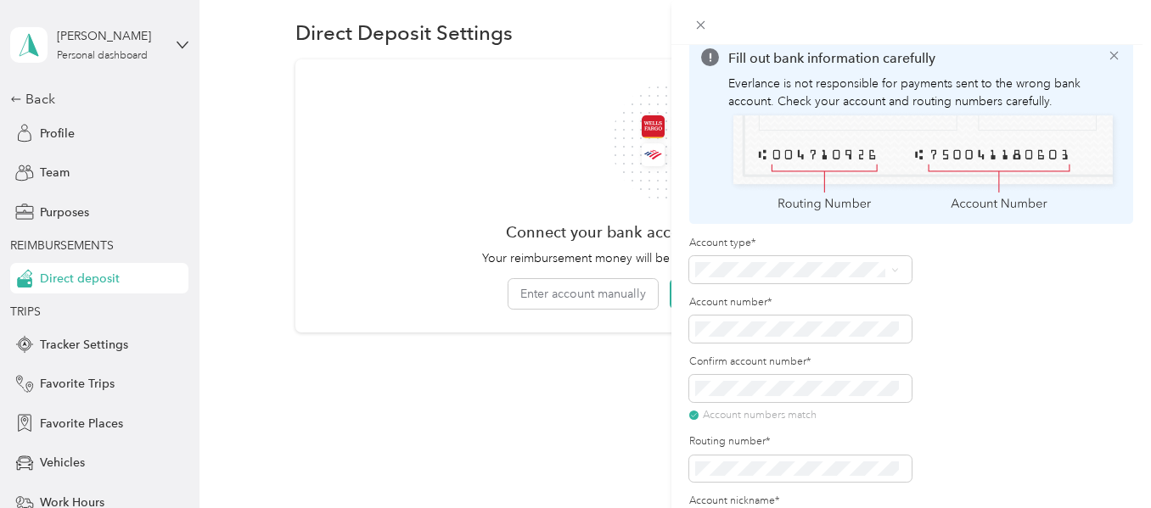
scroll to position [0, 0]
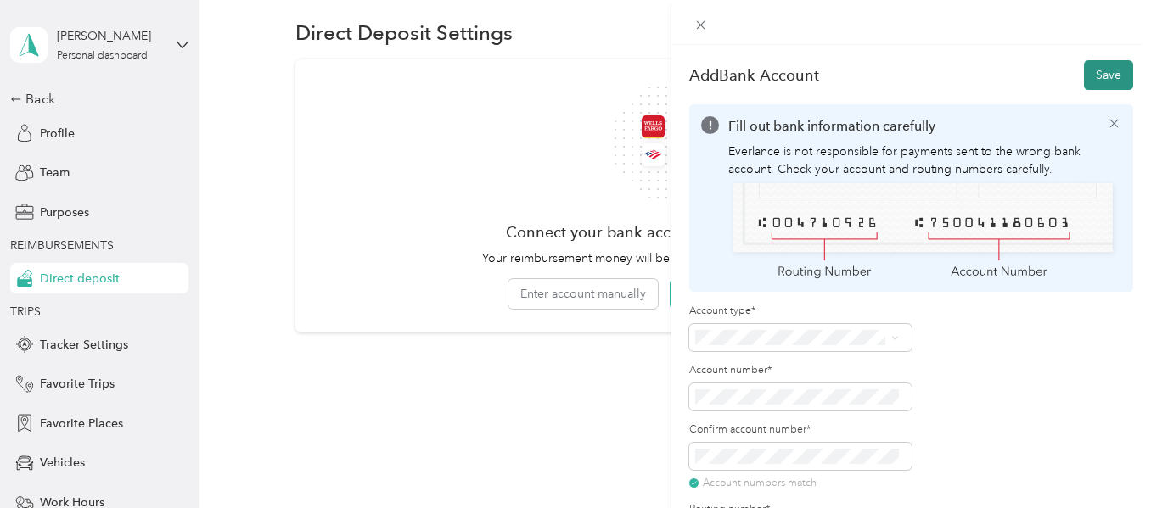
click at [1087, 80] on button "Save" at bounding box center [1108, 75] width 49 height 30
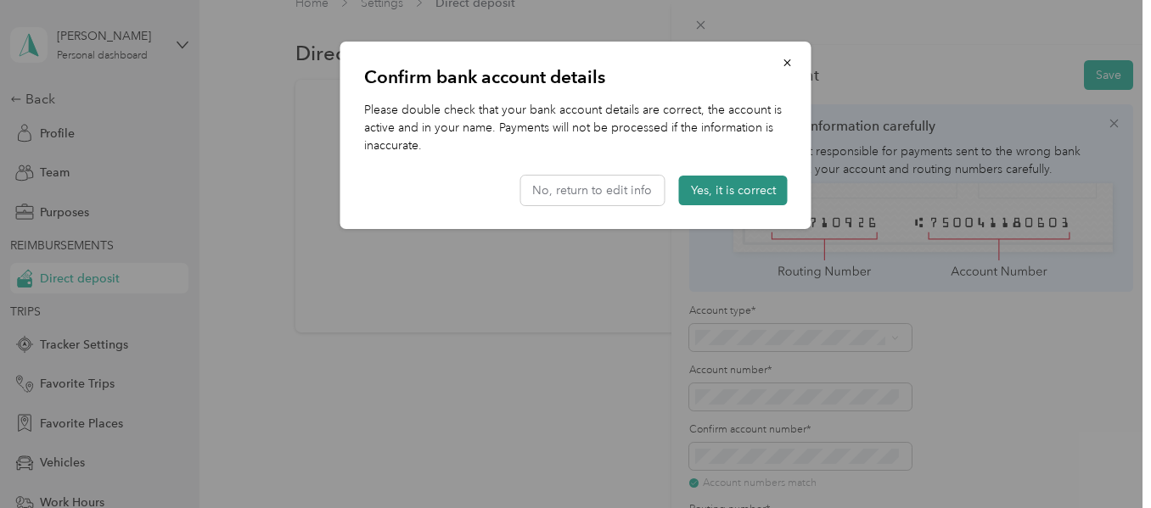
click at [726, 181] on button "Yes, it is correct" at bounding box center [733, 191] width 109 height 30
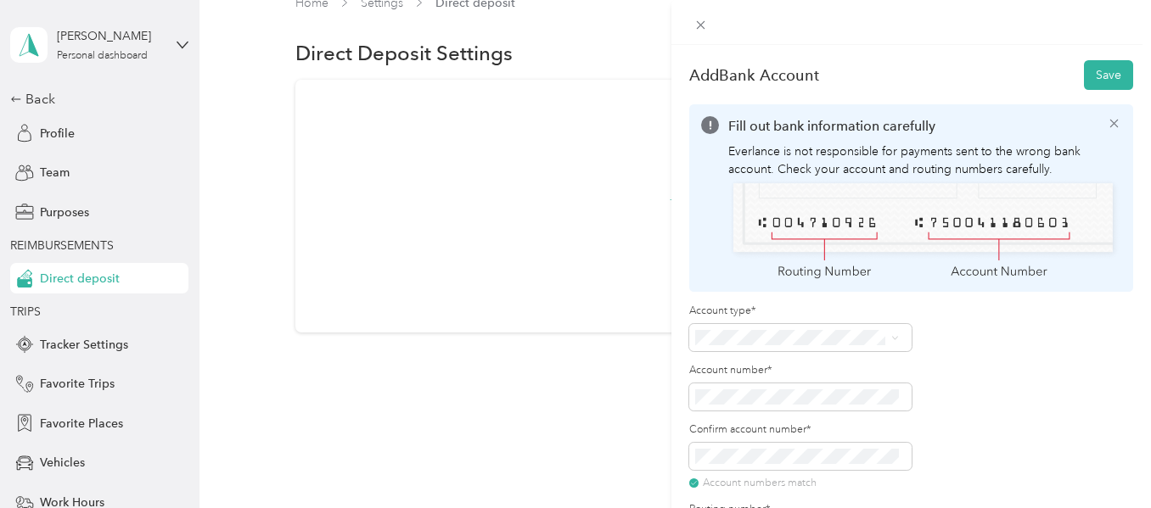
scroll to position [27, 0]
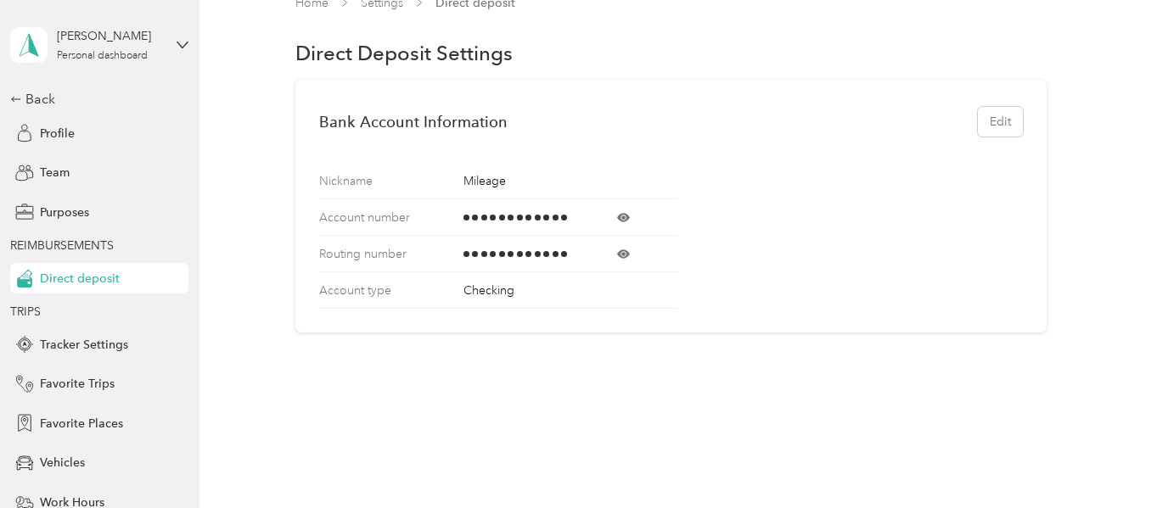
click at [624, 221] on icon at bounding box center [623, 217] width 13 height 8
click at [624, 253] on icon at bounding box center [623, 254] width 4 height 4
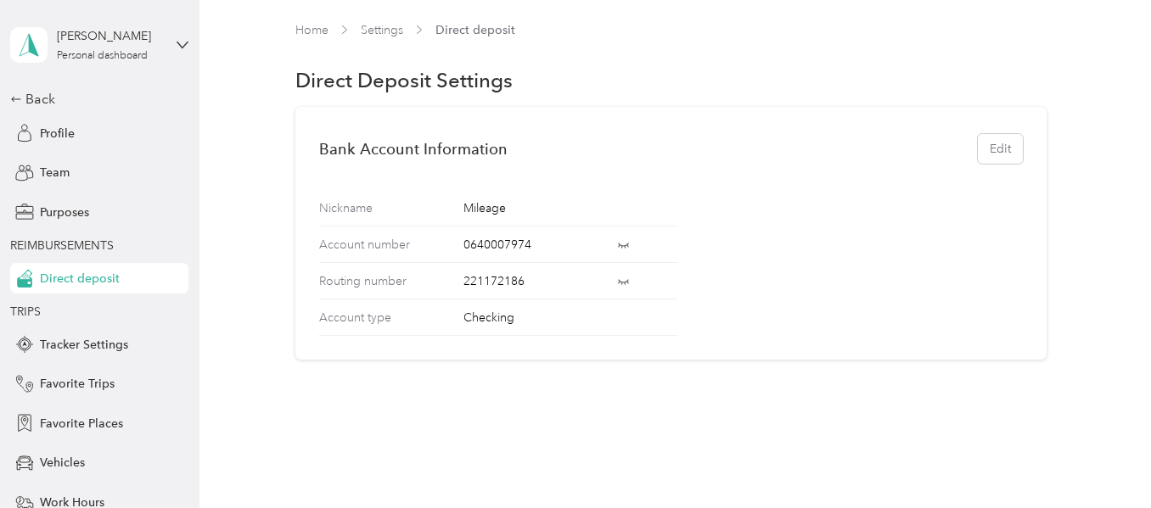
click at [862, 304] on div "Nickname Mileage Account number [FINANCIAL_ID] Routing number [US_BANK_ROUTING_…" at bounding box center [671, 263] width 704 height 146
drag, startPoint x: 45, startPoint y: 99, endPoint x: 134, endPoint y: 126, distance: 93.2
click at [45, 99] on div "Back" at bounding box center [95, 99] width 170 height 20
